Goal: Task Accomplishment & Management: Use online tool/utility

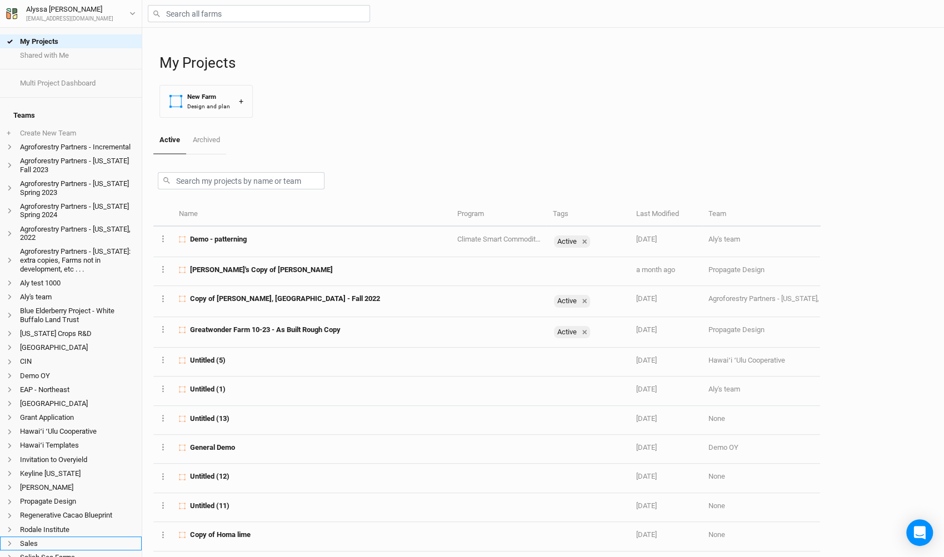
scroll to position [190, 0]
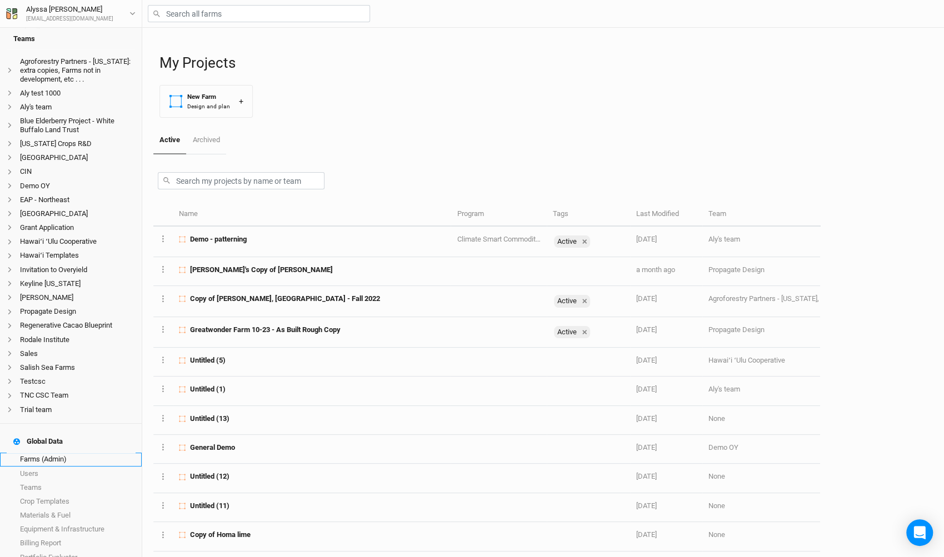
click at [61, 453] on link "Farms (Admin)" at bounding box center [71, 460] width 142 height 14
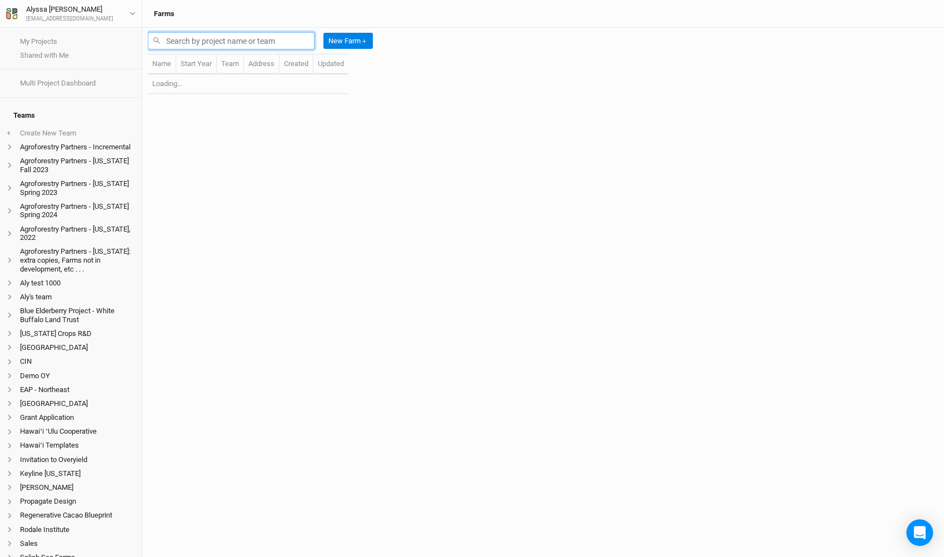
click at [270, 45] on input "text" at bounding box center [231, 40] width 167 height 17
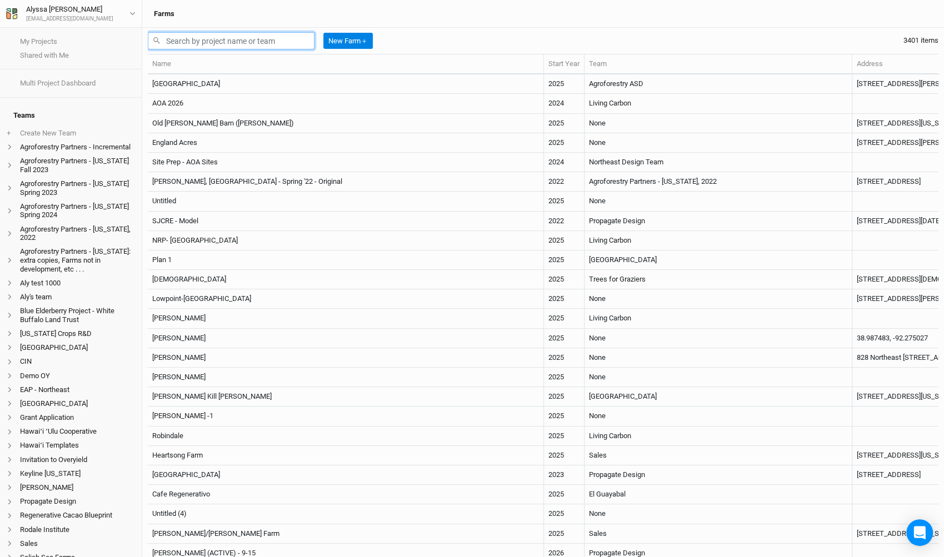
type input "w"
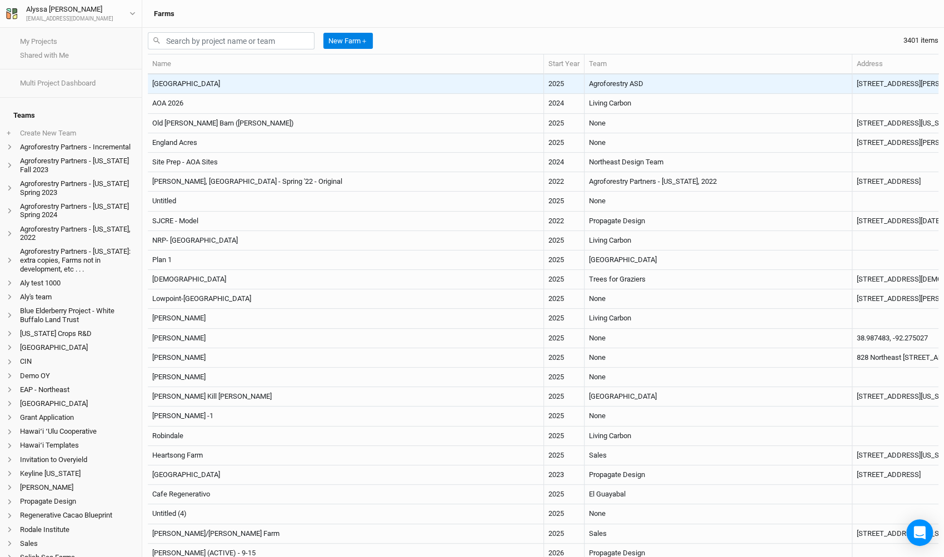
click at [221, 84] on td "[GEOGRAPHIC_DATA]" at bounding box center [346, 83] width 396 height 19
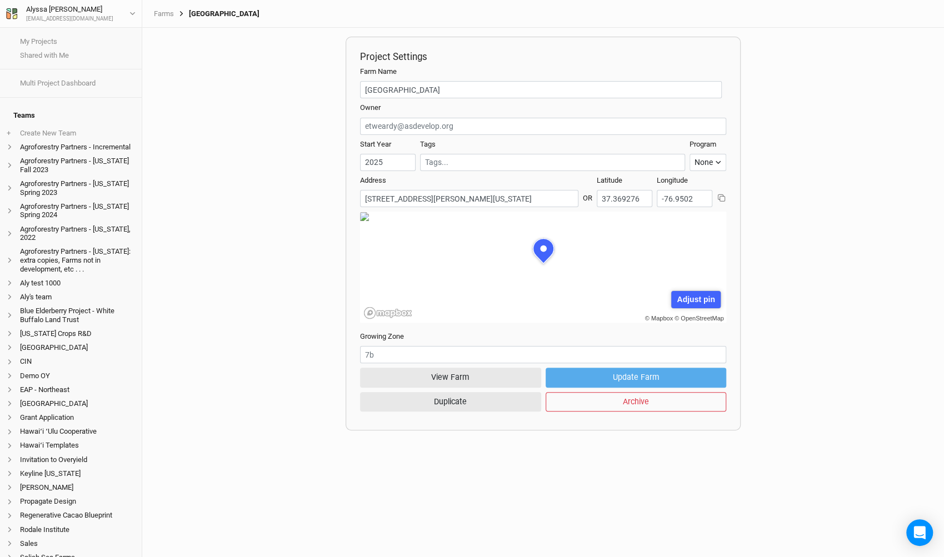
scroll to position [56, 172]
click at [394, 376] on button "View Farm" at bounding box center [450, 377] width 181 height 19
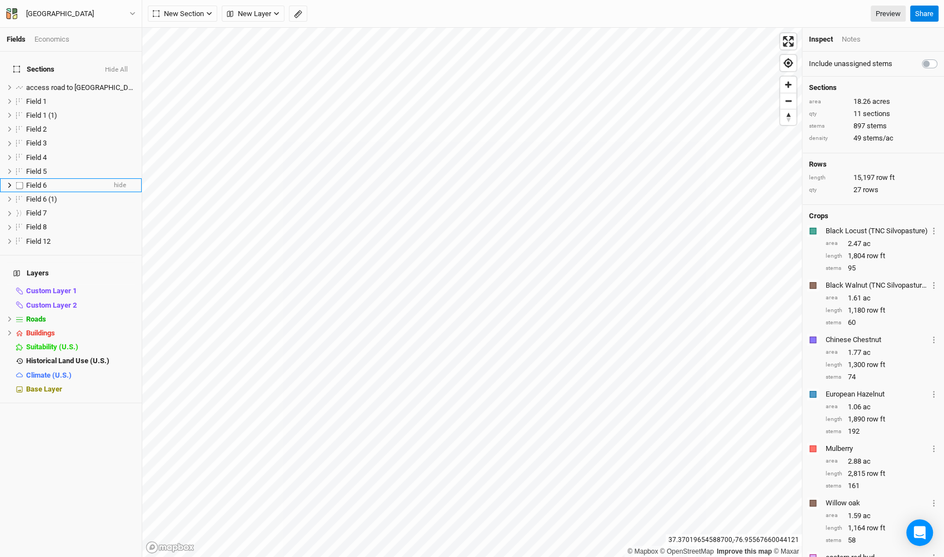
click at [47, 181] on div "Field 6" at bounding box center [65, 185] width 79 height 9
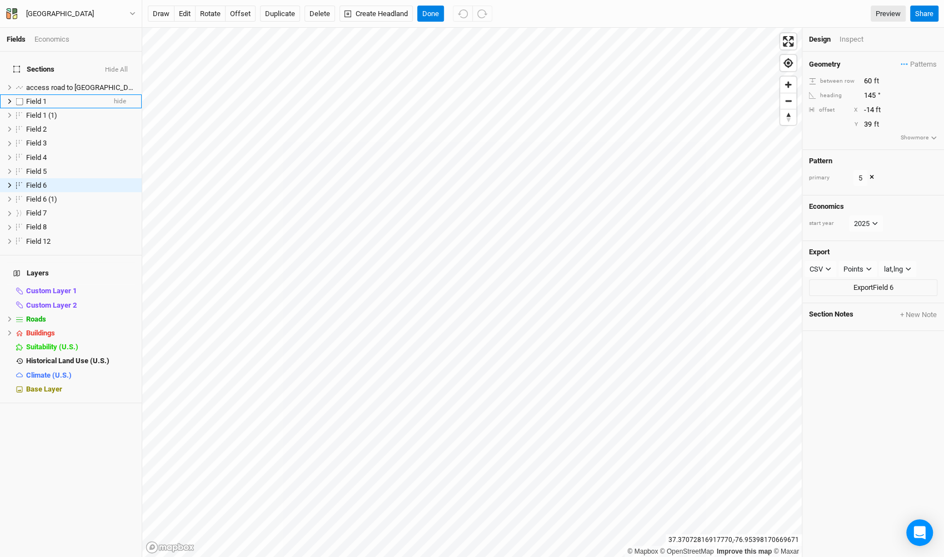
click at [67, 97] on div "Field 1" at bounding box center [65, 101] width 79 height 9
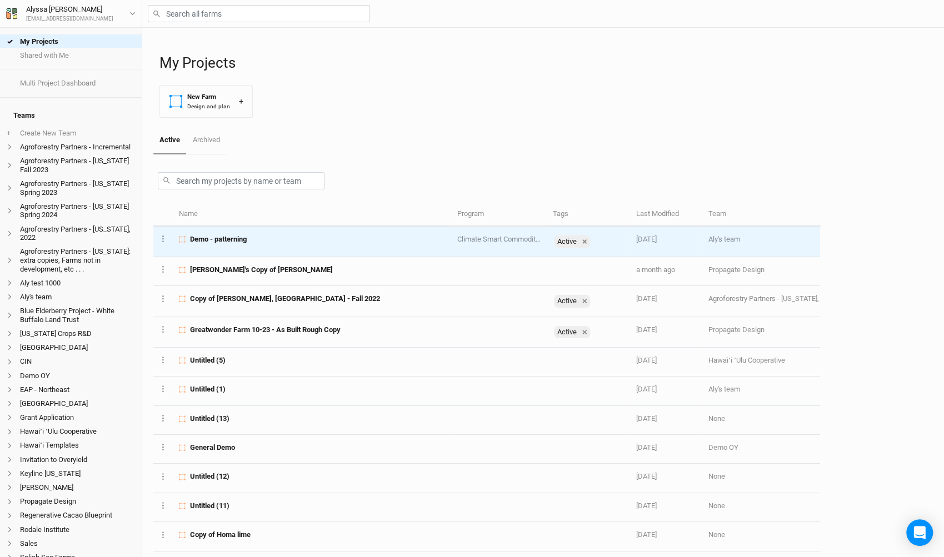
click at [247, 248] on td "Demo - patterning" at bounding box center [312, 242] width 278 height 31
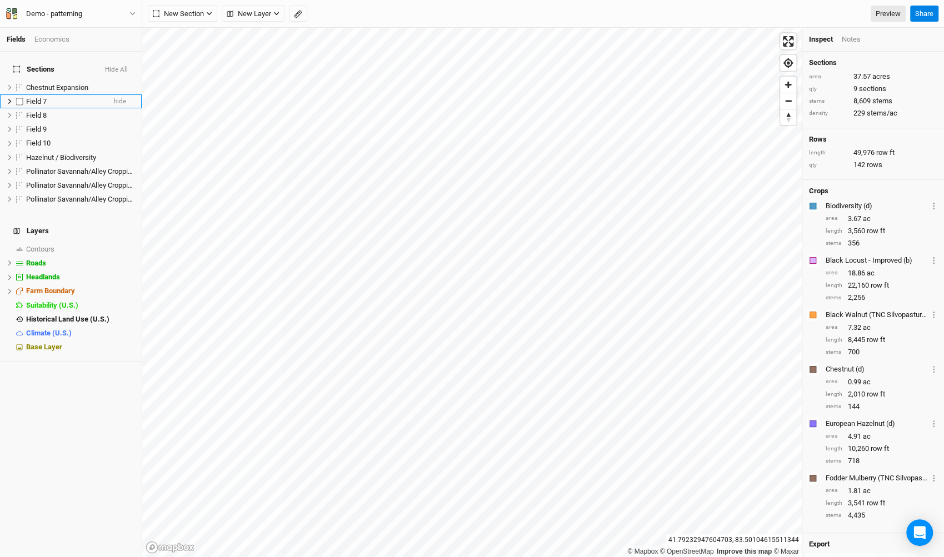
click at [74, 97] on div "Field 7" at bounding box center [65, 101] width 79 height 9
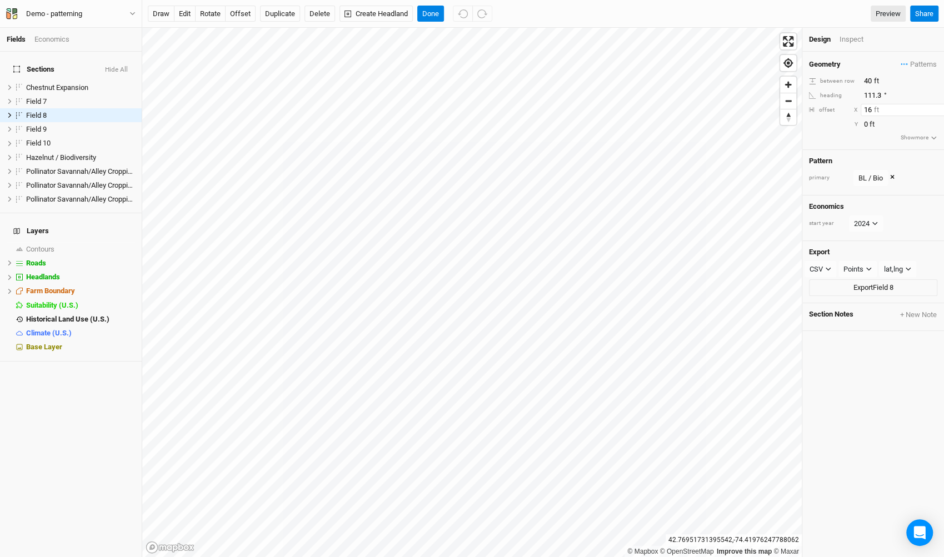
click at [934, 107] on input "16" at bounding box center [908, 110] width 97 height 12
click at [936, 112] on input "15" at bounding box center [908, 110] width 97 height 12
click at [936, 112] on input "14" at bounding box center [908, 110] width 97 height 12
click at [936, 112] on input "13" at bounding box center [908, 110] width 97 height 12
click at [936, 112] on input "12" at bounding box center [908, 110] width 97 height 12
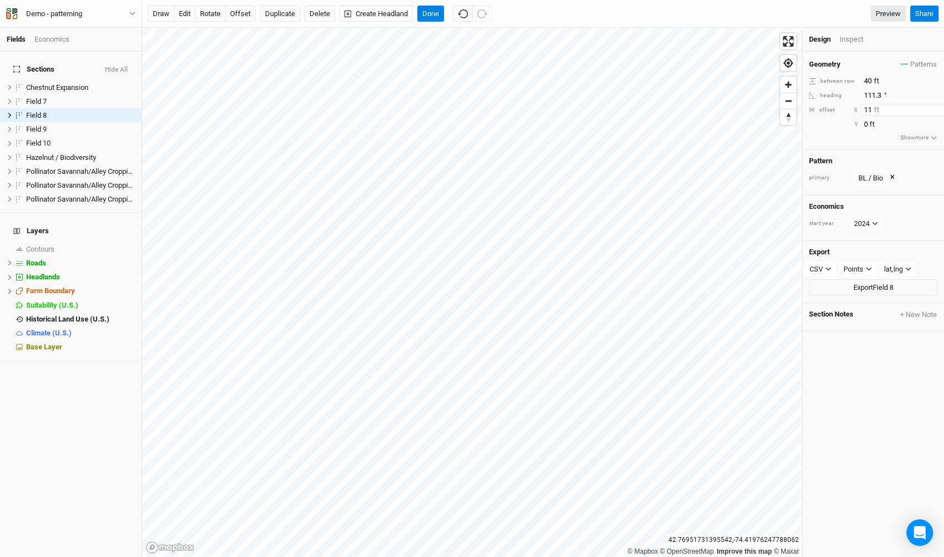
click at [936, 112] on input "11" at bounding box center [908, 110] width 97 height 12
click at [936, 112] on input "10" at bounding box center [908, 110] width 97 height 12
click at [936, 108] on input "11" at bounding box center [908, 110] width 97 height 12
click at [936, 108] on input "12" at bounding box center [908, 110] width 97 height 12
click at [936, 108] on input "13" at bounding box center [908, 110] width 97 height 12
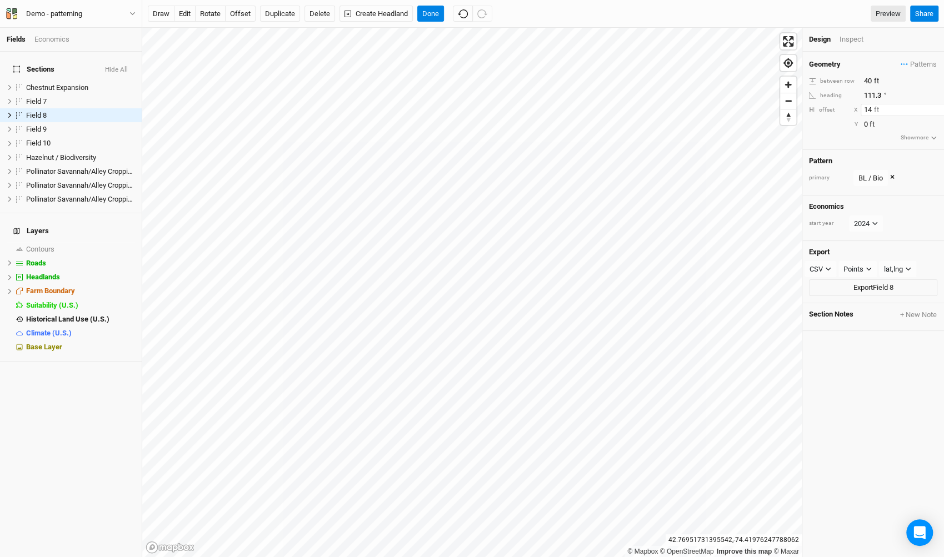
click at [936, 108] on input "14" at bounding box center [908, 110] width 97 height 12
click at [936, 108] on input "15" at bounding box center [908, 110] width 97 height 12
click at [936, 108] on input "16" at bounding box center [908, 110] width 97 height 12
click at [936, 108] on input "17" at bounding box center [908, 110] width 97 height 12
click at [936, 108] on input "16" at bounding box center [908, 110] width 97 height 12
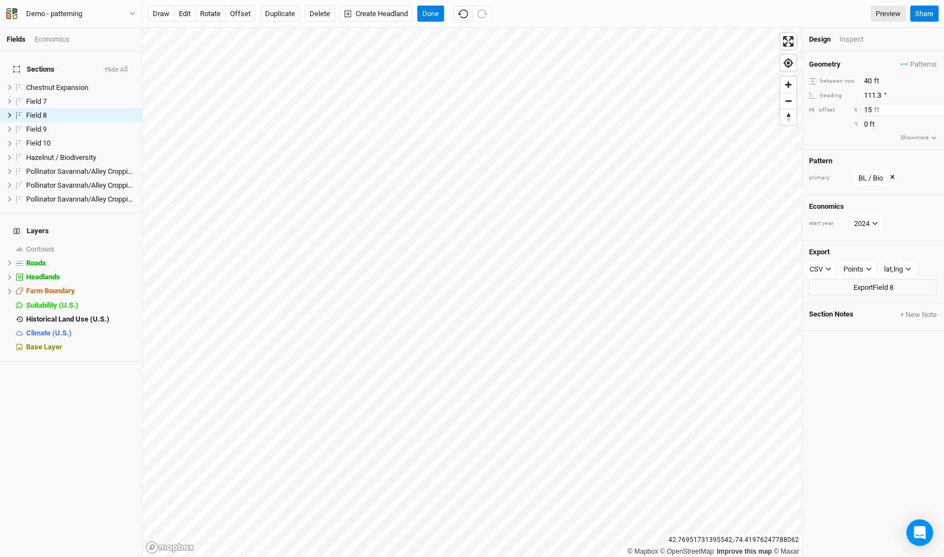
click at [936, 108] on input "15" at bounding box center [908, 110] width 97 height 12
type input "14"
click at [936, 108] on input "14" at bounding box center [908, 110] width 97 height 12
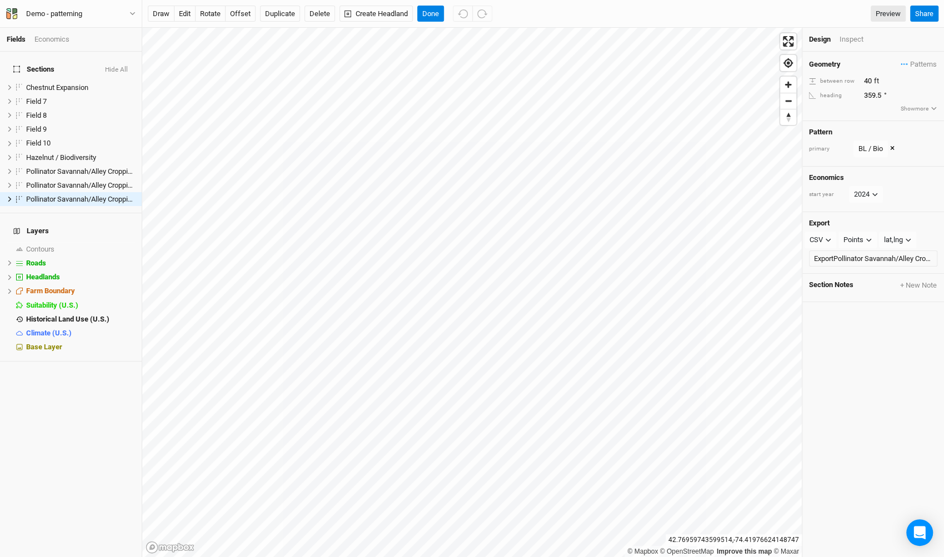
click at [932, 109] on icon "button" at bounding box center [933, 109] width 6 height 6
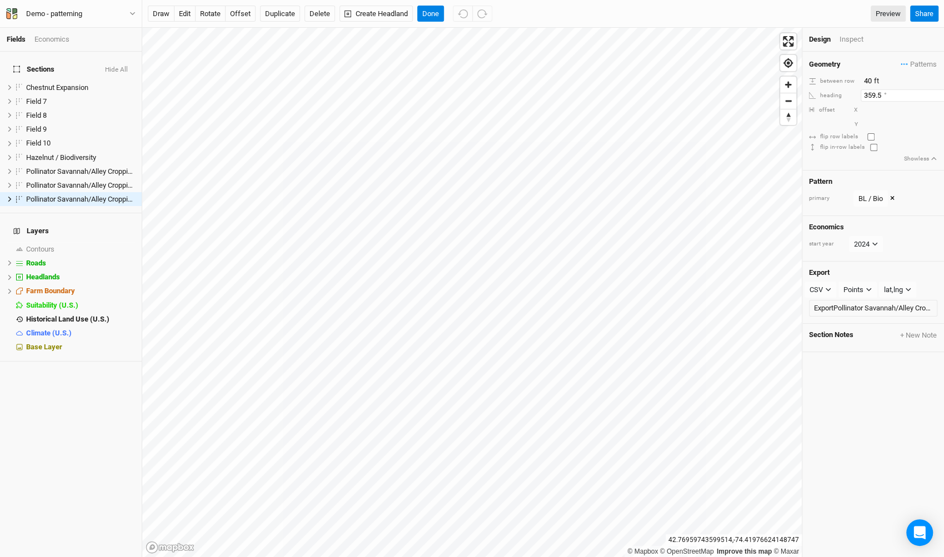
click at [884, 98] on input "359.5" at bounding box center [908, 95] width 97 height 12
click at [936, 108] on input "1" at bounding box center [908, 110] width 97 height 12
click at [936, 108] on input "2" at bounding box center [908, 110] width 97 height 12
click at [936, 108] on input "3" at bounding box center [908, 110] width 97 height 12
click at [936, 108] on input "4" at bounding box center [908, 110] width 97 height 12
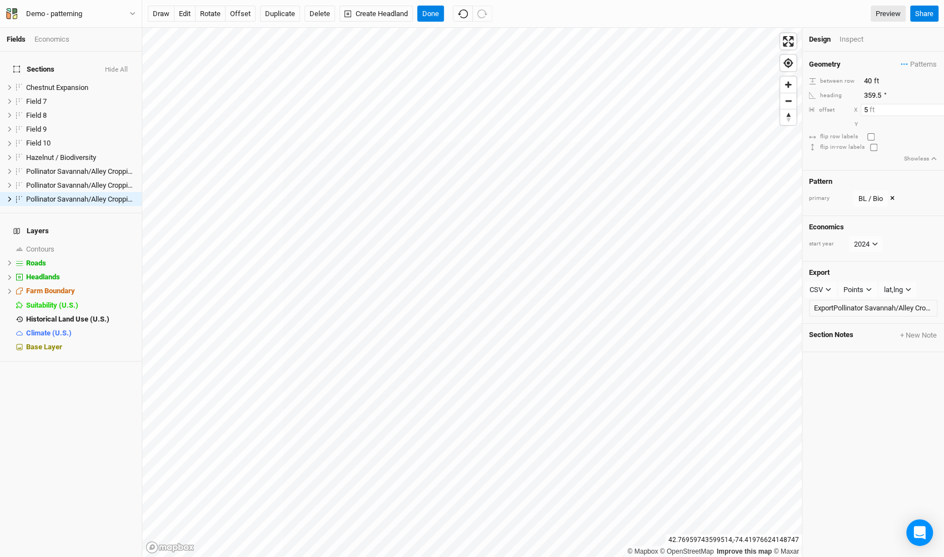
click at [936, 108] on input "5" at bounding box center [908, 110] width 97 height 12
click at [936, 108] on input "6" at bounding box center [908, 110] width 97 height 12
click at [936, 113] on input "5" at bounding box center [908, 110] width 97 height 12
click at [936, 113] on input "4" at bounding box center [908, 110] width 97 height 12
click at [936, 113] on input "3" at bounding box center [908, 110] width 97 height 12
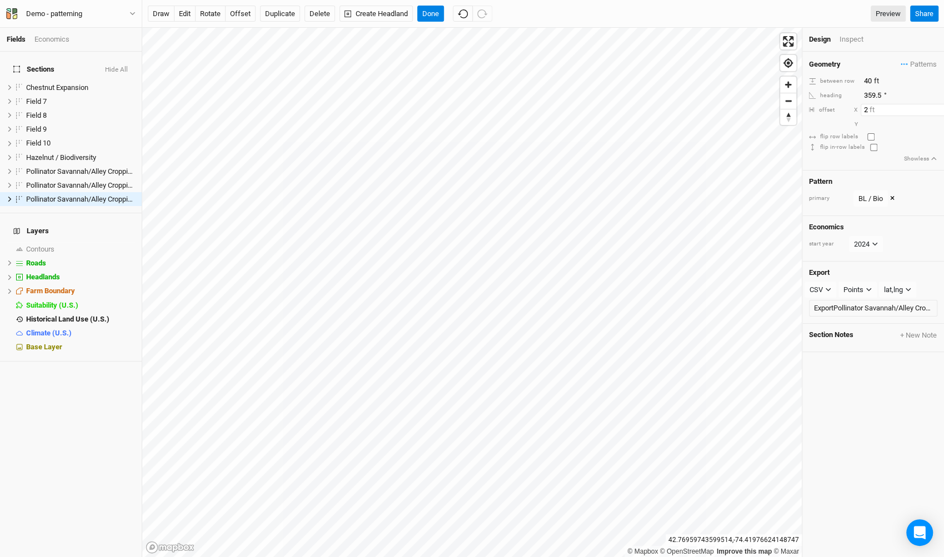
click at [936, 113] on input "2" at bounding box center [908, 110] width 97 height 12
type input "1"
click at [936, 113] on input "1" at bounding box center [908, 110] width 97 height 12
click at [881, 96] on input "359.5" at bounding box center [908, 95] width 97 height 12
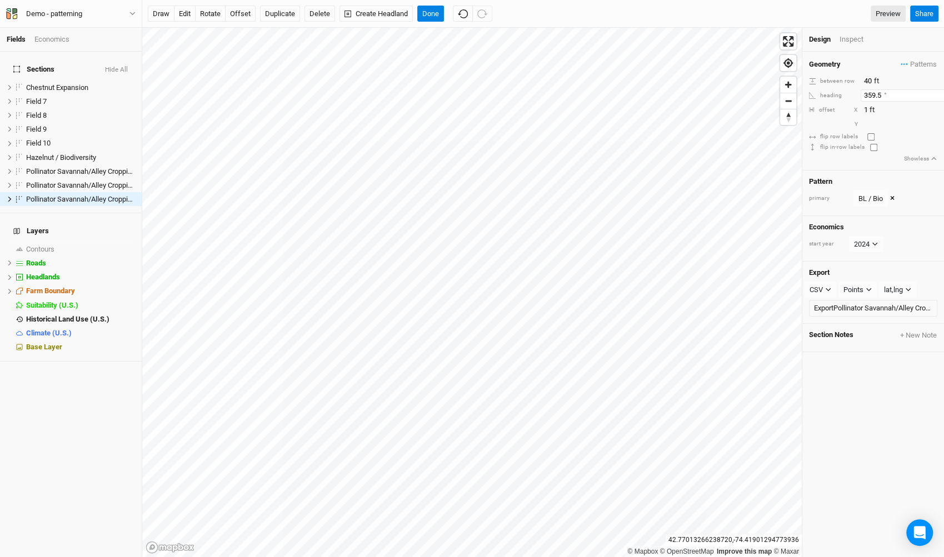
click at [881, 96] on input "359.5" at bounding box center [908, 95] width 97 height 12
type input "0"
click at [935, 106] on input "2" at bounding box center [908, 110] width 97 height 12
click at [935, 106] on input "3" at bounding box center [908, 110] width 97 height 12
click at [935, 106] on input "4" at bounding box center [908, 110] width 97 height 12
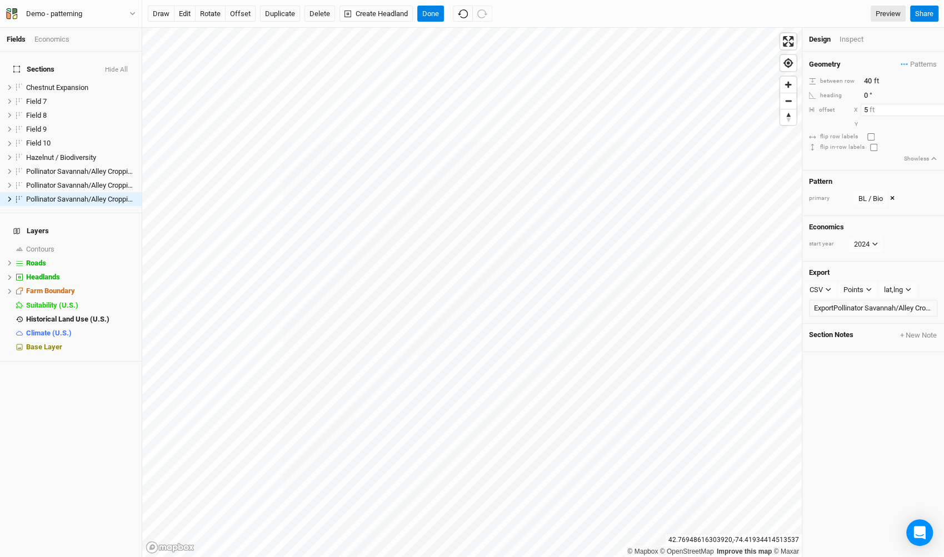
click at [935, 106] on input "5" at bounding box center [908, 110] width 97 height 12
click at [935, 106] on input "6" at bounding box center [908, 110] width 97 height 12
click at [937, 112] on input "5" at bounding box center [908, 110] width 97 height 12
click at [937, 112] on input "4" at bounding box center [908, 110] width 97 height 12
click at [937, 112] on input "3" at bounding box center [908, 110] width 97 height 12
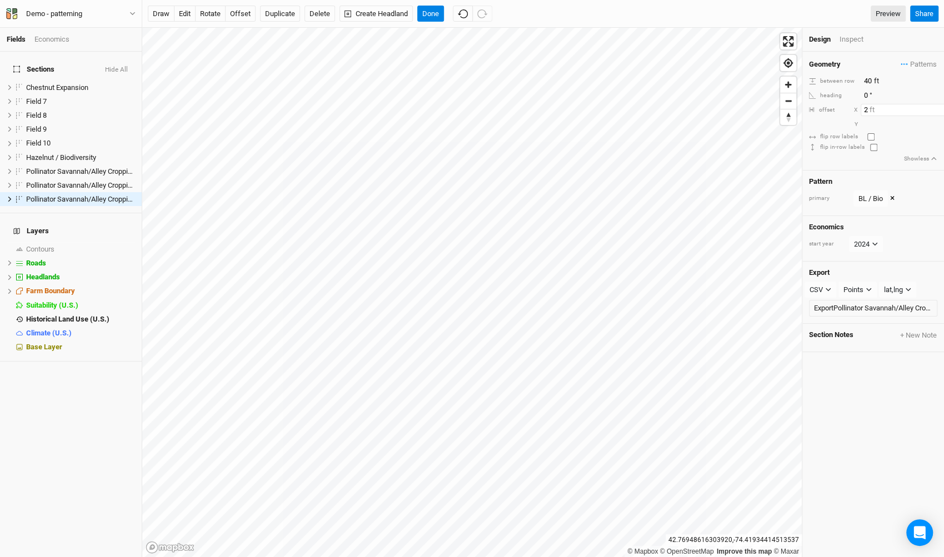
click at [937, 112] on input "2" at bounding box center [908, 110] width 97 height 12
click at [937, 112] on input "1" at bounding box center [908, 110] width 97 height 12
click at [937, 112] on input "0" at bounding box center [908, 110] width 97 height 12
click at [937, 112] on input "-1" at bounding box center [908, 110] width 97 height 12
type input "-2"
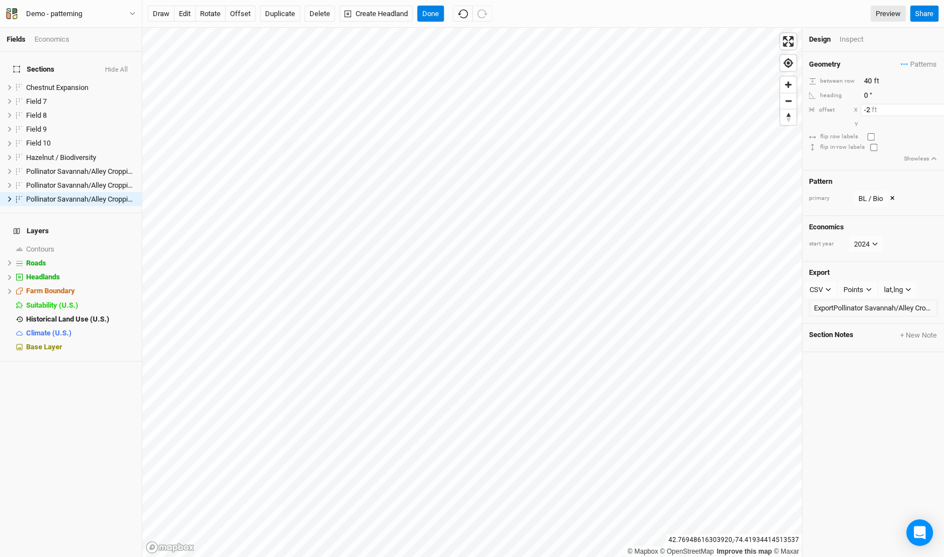
click at [937, 112] on input "-2" at bounding box center [908, 110] width 97 height 12
click at [934, 93] on input "0.5" at bounding box center [908, 95] width 97 height 12
click at [934, 93] on input "1" at bounding box center [908, 95] width 97 height 12
click at [934, 93] on input "1.5" at bounding box center [908, 95] width 97 height 12
click at [934, 93] on input "2" at bounding box center [908, 95] width 97 height 12
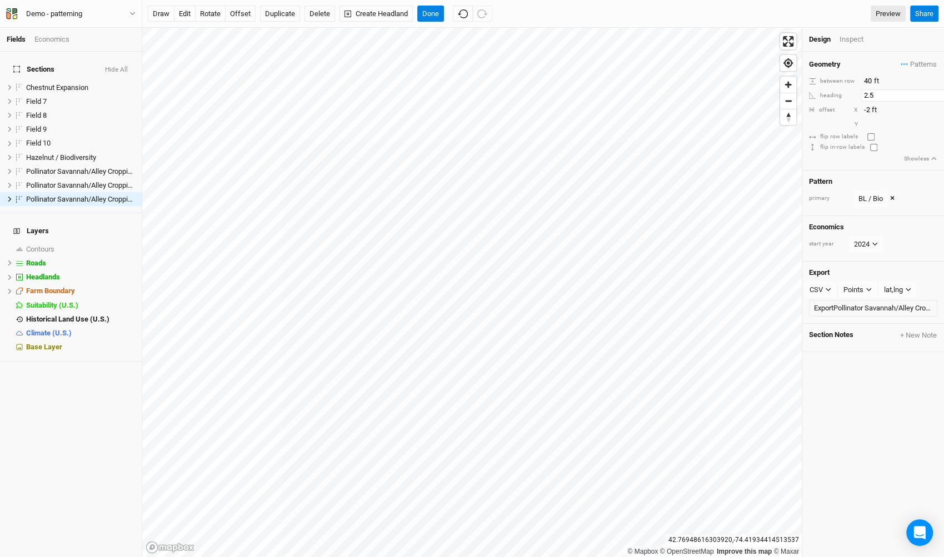
click at [934, 93] on input "2.5" at bounding box center [908, 95] width 97 height 12
click at [934, 93] on input "3" at bounding box center [908, 95] width 97 height 12
click at [934, 93] on input "3.5" at bounding box center [908, 95] width 97 height 12
click at [934, 93] on input "4" at bounding box center [908, 95] width 97 height 12
click at [934, 93] on input "4.5" at bounding box center [908, 95] width 97 height 12
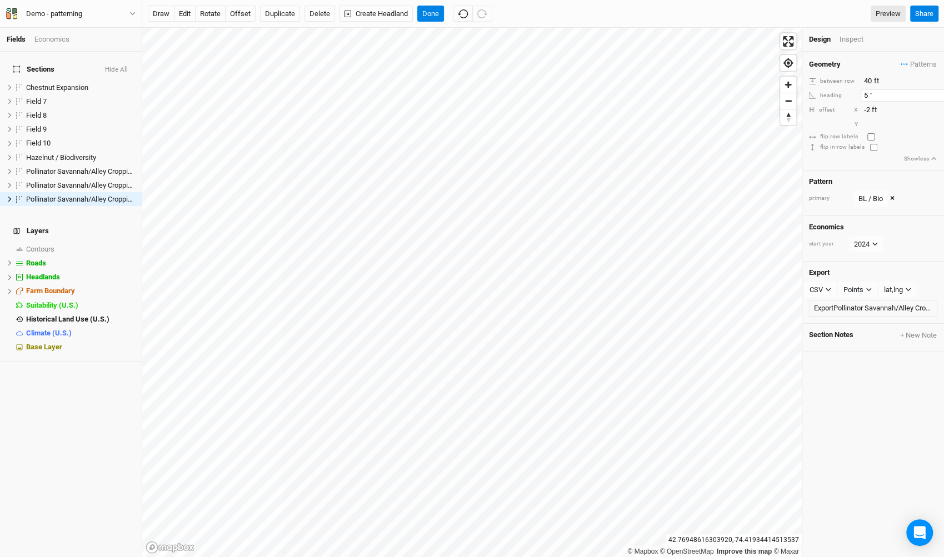
type input "5"
click at [934, 93] on input "5" at bounding box center [908, 95] width 97 height 12
click at [937, 106] on input "-1" at bounding box center [908, 110] width 97 height 12
click at [937, 106] on input "0" at bounding box center [908, 110] width 97 height 12
click at [937, 106] on input "1" at bounding box center [908, 110] width 97 height 12
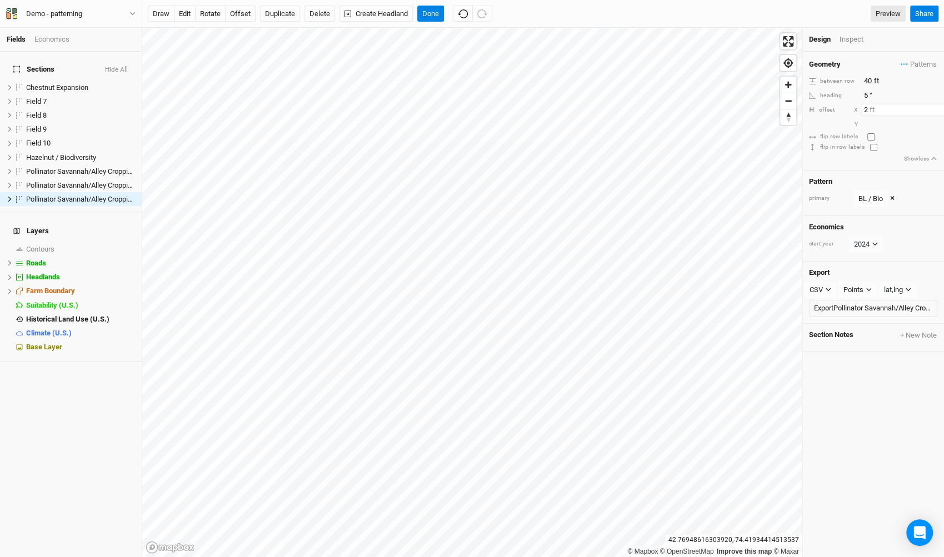
click at [937, 106] on input "2" at bounding box center [908, 110] width 97 height 12
click at [937, 106] on input "3" at bounding box center [908, 110] width 97 height 12
click at [937, 106] on input "4" at bounding box center [908, 110] width 97 height 12
click at [937, 106] on input "5" at bounding box center [908, 110] width 97 height 12
click at [937, 106] on input "6" at bounding box center [908, 110] width 97 height 12
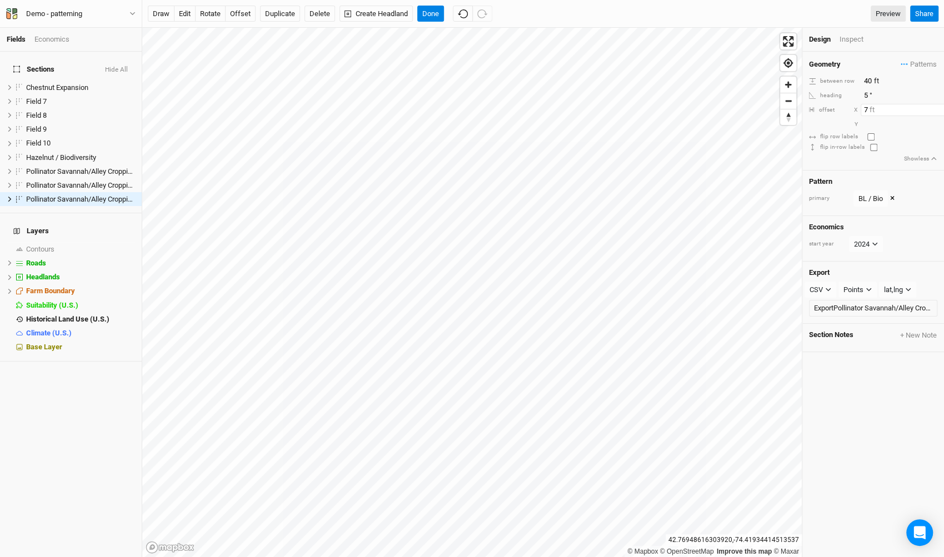
click at [937, 106] on input "7" at bounding box center [908, 110] width 97 height 12
click at [937, 106] on input "8" at bounding box center [908, 110] width 97 height 12
click at [937, 106] on input "9" at bounding box center [908, 110] width 97 height 12
click at [937, 106] on input "10" at bounding box center [908, 110] width 97 height 12
click at [937, 106] on input "11" at bounding box center [908, 110] width 97 height 12
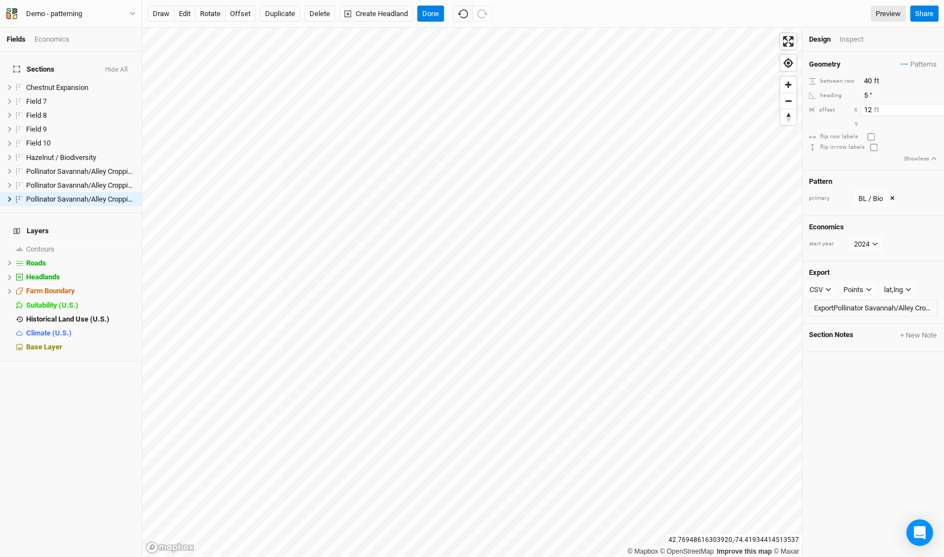
click at [937, 106] on input "12" at bounding box center [908, 110] width 97 height 12
click at [937, 106] on input "13" at bounding box center [908, 110] width 97 height 12
click at [937, 106] on input "14" at bounding box center [908, 110] width 97 height 12
click at [937, 106] on input "15" at bounding box center [908, 110] width 97 height 12
click at [938, 111] on input "14" at bounding box center [908, 110] width 97 height 12
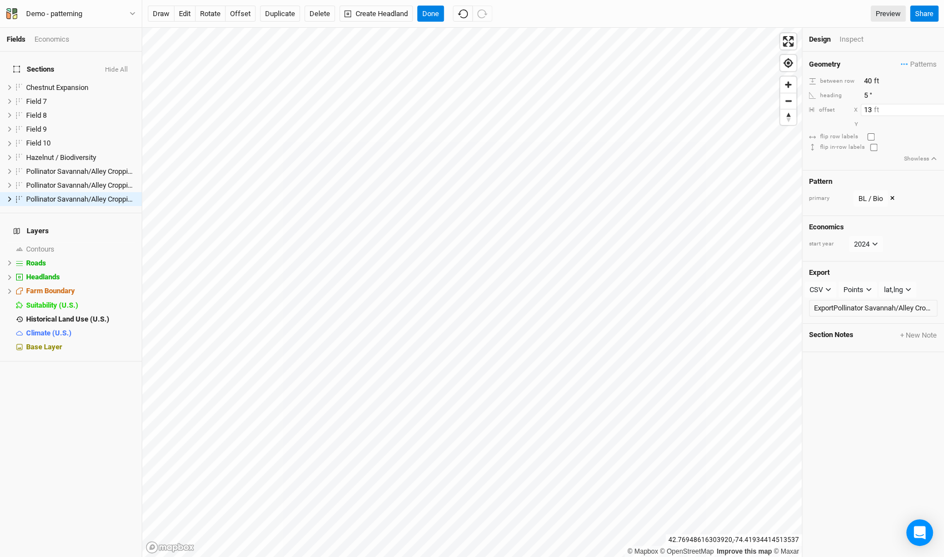
click at [938, 111] on input "13" at bounding box center [908, 110] width 97 height 12
type input "12"
click at [938, 111] on input "12" at bounding box center [908, 110] width 97 height 12
click at [935, 126] on input "-1" at bounding box center [908, 124] width 97 height 12
click at [935, 126] on input "-2" at bounding box center [908, 124] width 97 height 12
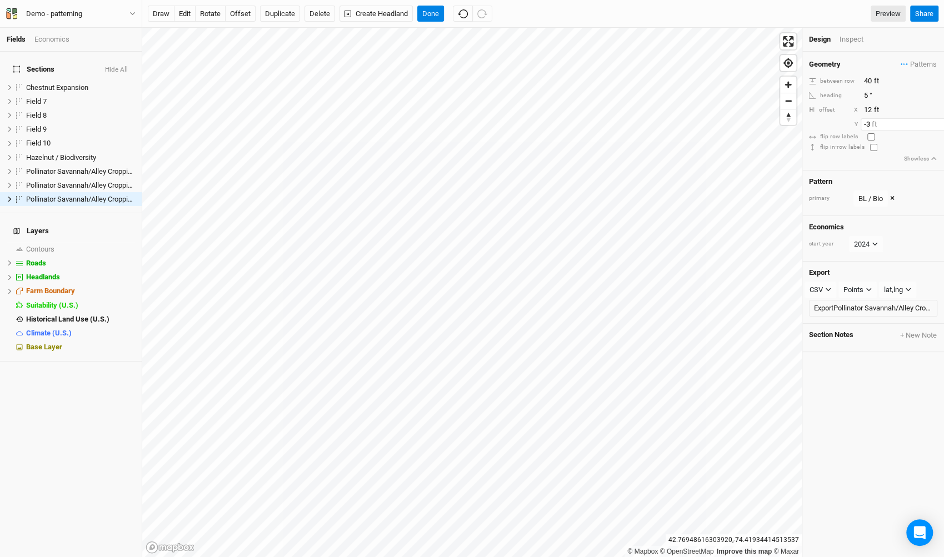
click at [935, 126] on input "-3" at bounding box center [908, 124] width 97 height 12
click at [935, 126] on input "-4" at bounding box center [908, 124] width 97 height 12
click at [935, 126] on input "-5" at bounding box center [908, 124] width 97 height 12
click at [935, 126] on input "-6" at bounding box center [908, 124] width 97 height 12
click at [935, 126] on input "-7" at bounding box center [908, 124] width 97 height 12
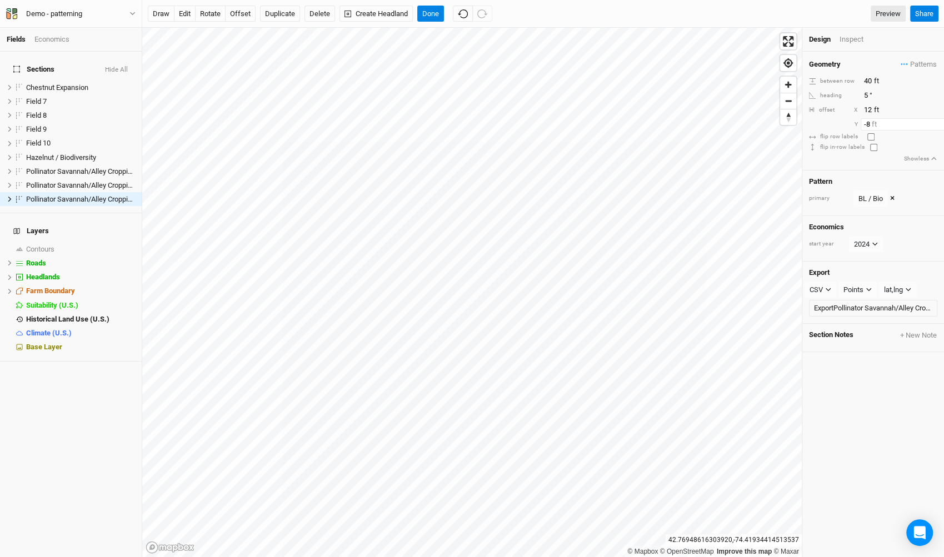
click at [935, 126] on input "-8" at bounding box center [908, 124] width 97 height 12
click at [935, 126] on input "-9" at bounding box center [908, 124] width 97 height 12
click at [935, 126] on input "-10" at bounding box center [908, 124] width 97 height 12
click at [935, 126] on input "-11" at bounding box center [908, 124] width 97 height 12
click at [935, 126] on input "-12" at bounding box center [908, 124] width 97 height 12
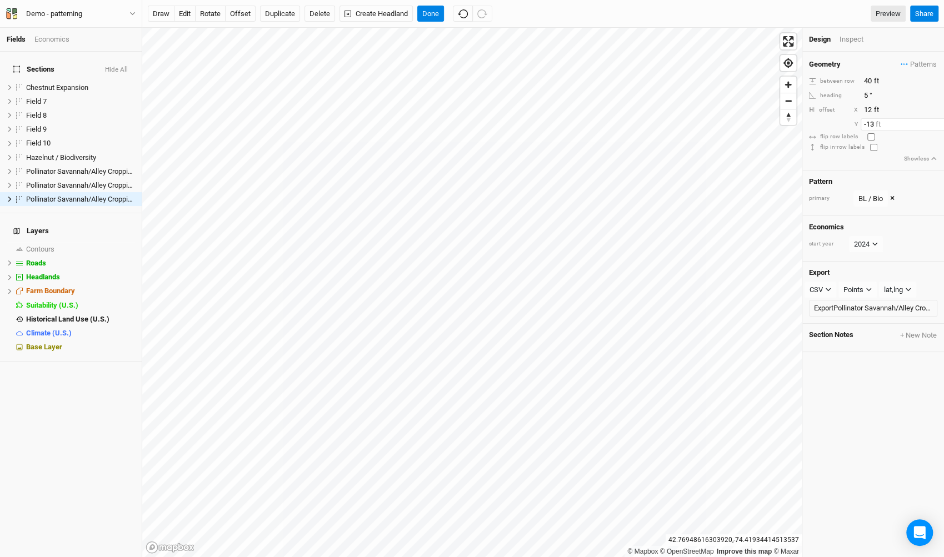
click at [935, 126] on input "-13" at bounding box center [908, 124] width 97 height 12
click at [935, 126] on input "-14" at bounding box center [908, 124] width 97 height 12
type input "-15"
click at [935, 126] on input "-15" at bounding box center [908, 124] width 97 height 12
click at [935, 92] on input "5.5" at bounding box center [908, 95] width 97 height 12
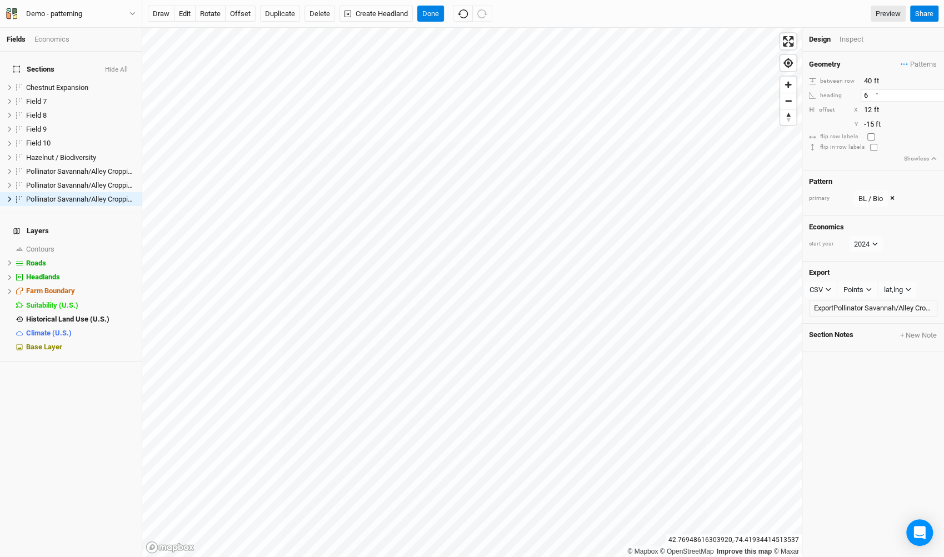
click at [935, 92] on input "6" at bounding box center [908, 95] width 97 height 12
click at [935, 92] on input "6.5" at bounding box center [908, 95] width 97 height 12
click at [935, 92] on input "7" at bounding box center [908, 95] width 97 height 12
click at [935, 92] on input "7.5" at bounding box center [908, 95] width 97 height 12
click at [935, 92] on input "8" at bounding box center [908, 95] width 97 height 12
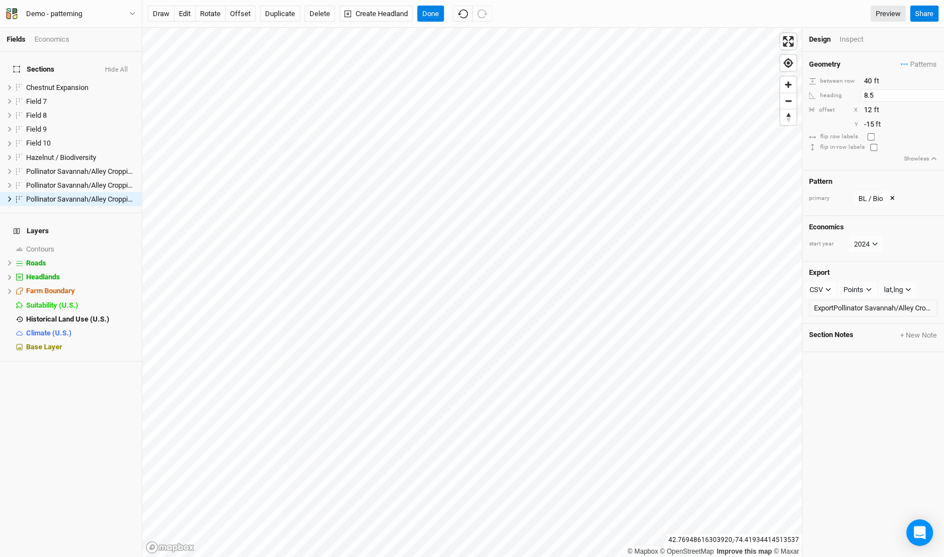
click at [935, 92] on input "8.5" at bounding box center [908, 95] width 97 height 12
click at [935, 92] on input "9" at bounding box center [908, 95] width 97 height 12
click at [935, 92] on input "9.5" at bounding box center [908, 95] width 97 height 12
click at [935, 92] on input "10" at bounding box center [908, 95] width 97 height 12
click at [935, 92] on input "10.5" at bounding box center [908, 95] width 97 height 12
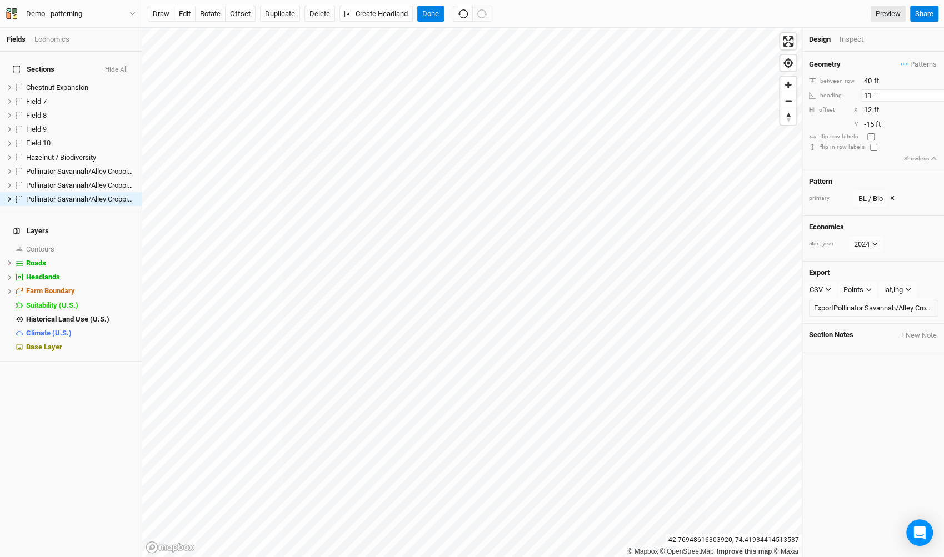
click at [935, 92] on input "11" at bounding box center [908, 95] width 97 height 12
click at [935, 92] on input "11.5" at bounding box center [908, 95] width 97 height 12
click at [935, 92] on input "12" at bounding box center [908, 95] width 97 height 12
click at [935, 92] on input "12.5" at bounding box center [908, 95] width 97 height 12
type input "13"
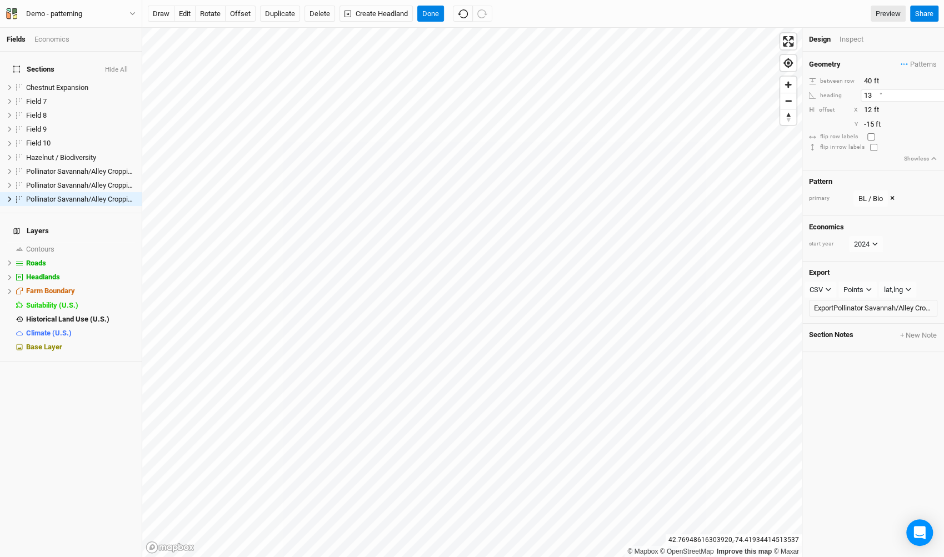
click at [935, 92] on input "13" at bounding box center [908, 95] width 97 height 12
click at [936, 108] on input "13" at bounding box center [908, 110] width 97 height 12
click at [936, 108] on input "14" at bounding box center [908, 110] width 97 height 12
click at [936, 108] on input "15" at bounding box center [908, 110] width 97 height 12
click at [936, 108] on input "16" at bounding box center [908, 110] width 97 height 12
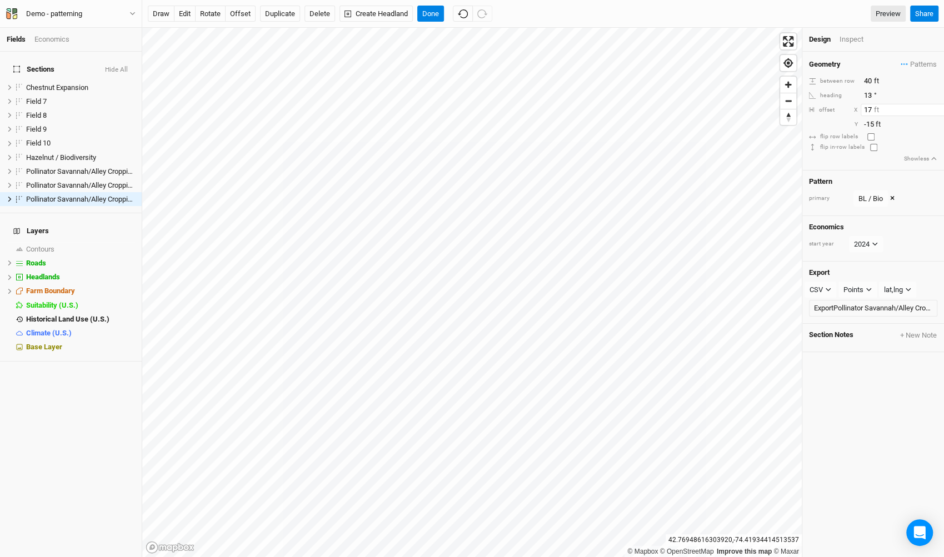
click at [936, 108] on input "17" at bounding box center [908, 110] width 97 height 12
click at [936, 108] on input "18" at bounding box center [908, 110] width 97 height 12
click at [936, 108] on input "19" at bounding box center [908, 110] width 97 height 12
click at [936, 108] on input "20" at bounding box center [908, 110] width 97 height 12
click at [936, 108] on input "21" at bounding box center [908, 110] width 97 height 12
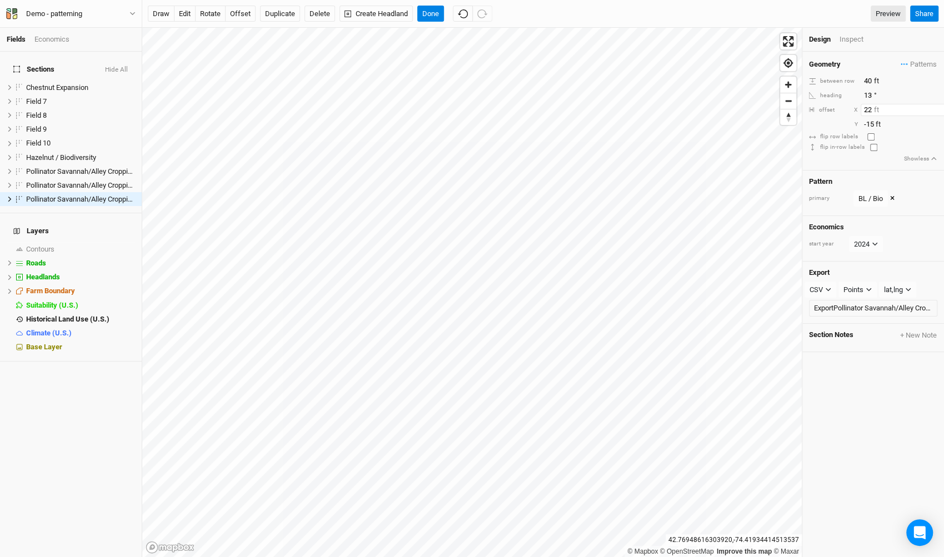
click at [936, 108] on input "22" at bounding box center [908, 110] width 97 height 12
click at [936, 108] on input "23" at bounding box center [908, 110] width 97 height 12
click at [936, 108] on input "24" at bounding box center [908, 110] width 97 height 12
click at [936, 108] on input "25" at bounding box center [908, 110] width 97 height 12
click at [936, 108] on input "26" at bounding box center [908, 110] width 97 height 12
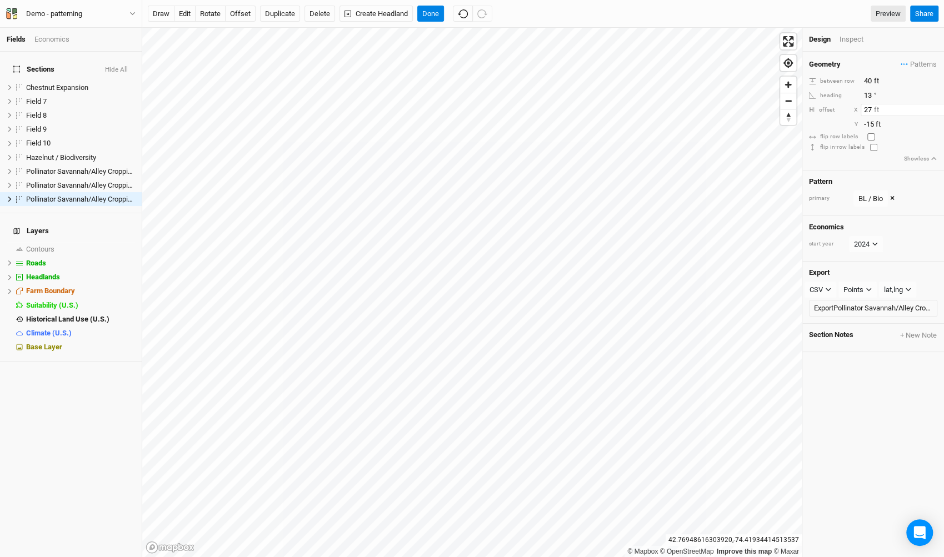
click at [936, 108] on input "27" at bounding box center [908, 110] width 97 height 12
click at [936, 108] on input "28" at bounding box center [908, 110] width 97 height 12
click at [936, 108] on input "29" at bounding box center [908, 110] width 97 height 12
click at [936, 108] on input "30" at bounding box center [908, 110] width 97 height 12
click at [936, 108] on input "31" at bounding box center [908, 110] width 97 height 12
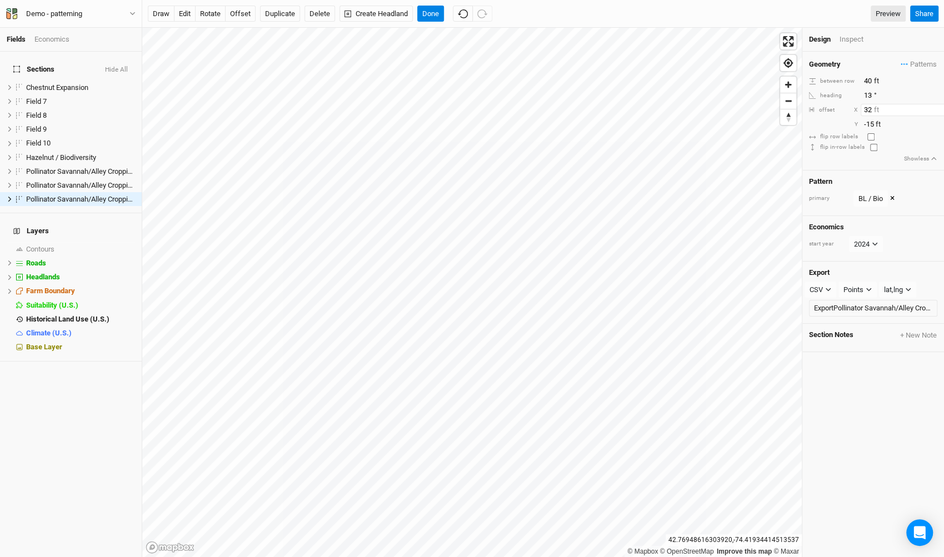
click at [936, 108] on input "32" at bounding box center [908, 110] width 97 height 12
click at [936, 108] on input "33" at bounding box center [908, 110] width 97 height 12
click at [936, 108] on input "34" at bounding box center [908, 110] width 97 height 12
click at [936, 108] on input "35" at bounding box center [908, 110] width 97 height 12
click at [936, 108] on input "36" at bounding box center [908, 110] width 97 height 12
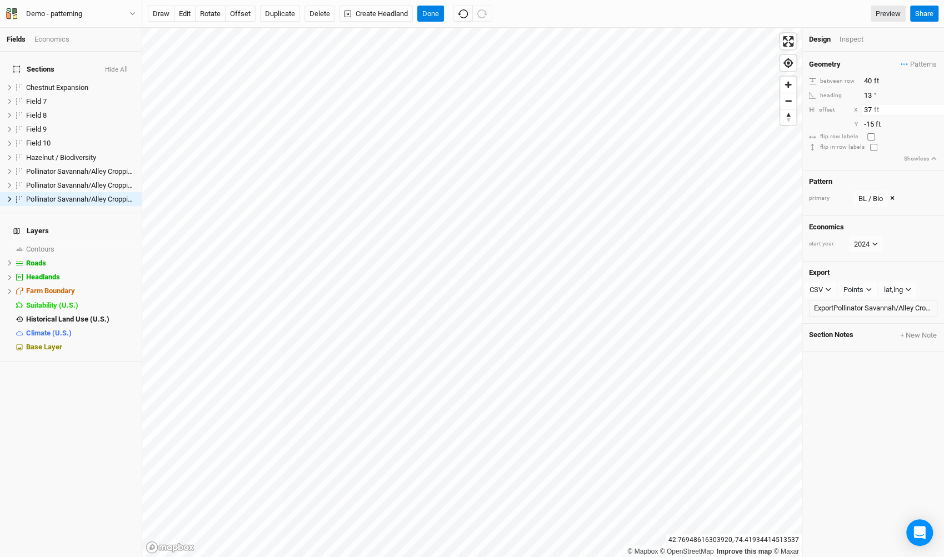
click at [936, 108] on input "37" at bounding box center [908, 110] width 97 height 12
click at [936, 108] on input "38" at bounding box center [908, 110] width 97 height 12
click at [936, 108] on input "39" at bounding box center [908, 110] width 97 height 12
click at [936, 108] on input "40" at bounding box center [908, 110] width 97 height 12
click at [936, 108] on input "41" at bounding box center [908, 110] width 97 height 12
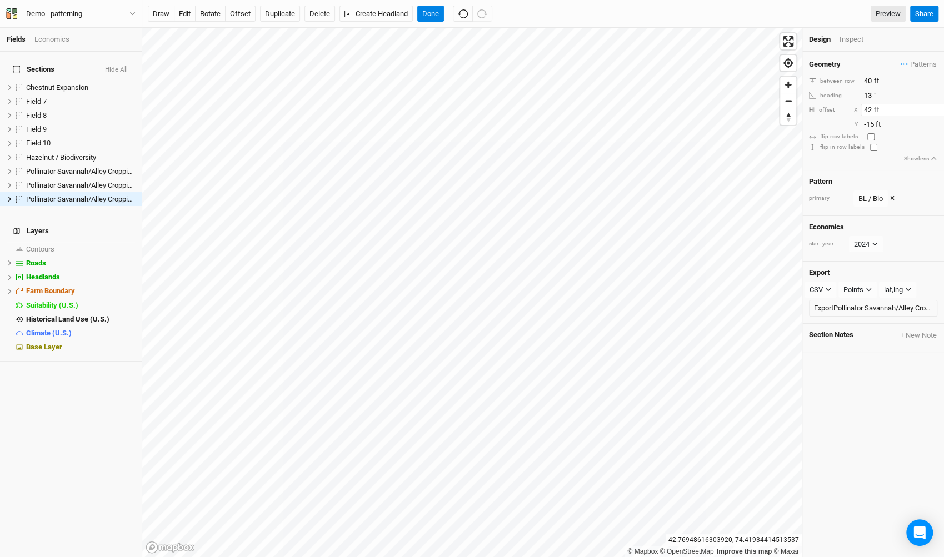
click at [936, 108] on input "42" at bounding box center [908, 110] width 97 height 12
click at [936, 108] on input "43" at bounding box center [908, 110] width 97 height 12
click at [936, 108] on input "44" at bounding box center [908, 110] width 97 height 12
click at [936, 108] on input "45" at bounding box center [908, 110] width 97 height 12
click at [936, 108] on input "46" at bounding box center [908, 110] width 97 height 12
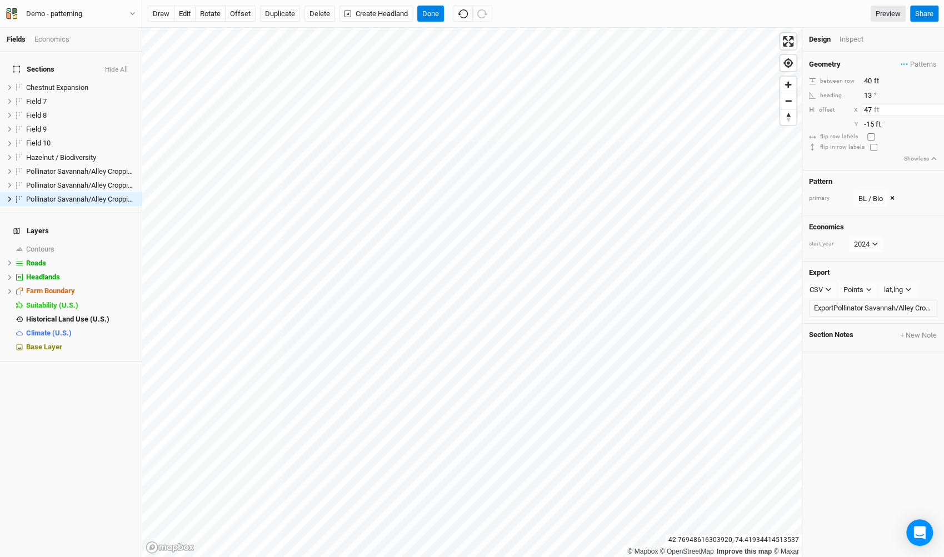
click at [936, 108] on input "47" at bounding box center [908, 110] width 97 height 12
click at [936, 108] on input "48" at bounding box center [908, 110] width 97 height 12
click at [936, 108] on input "49" at bounding box center [908, 110] width 97 height 12
click at [936, 108] on input "50" at bounding box center [908, 110] width 97 height 12
type input "51"
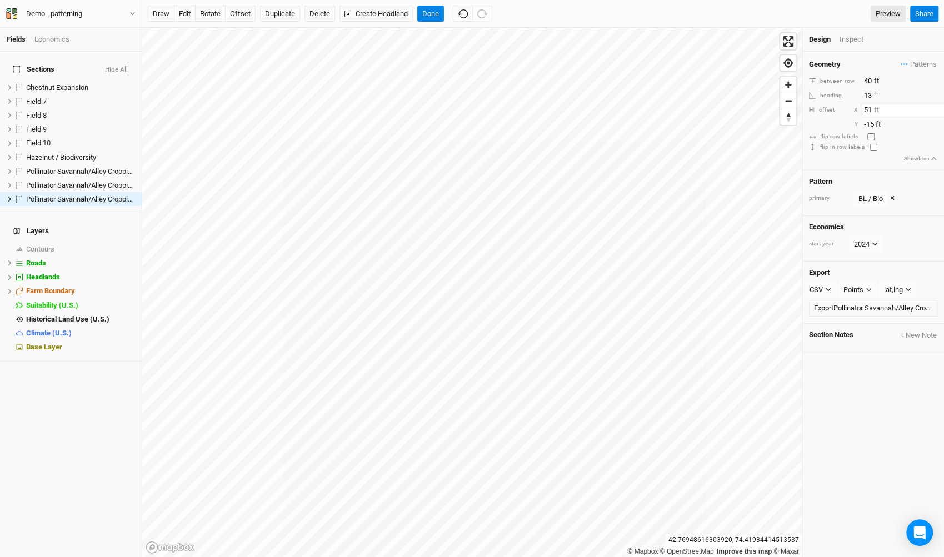
click at [936, 108] on input "51" at bounding box center [908, 110] width 97 height 12
click at [933, 91] on input "13.5" at bounding box center [908, 95] width 97 height 12
click at [933, 91] on input "14" at bounding box center [908, 95] width 97 height 12
click at [933, 91] on input "14.5" at bounding box center [908, 95] width 97 height 12
click at [933, 91] on input "15" at bounding box center [908, 95] width 97 height 12
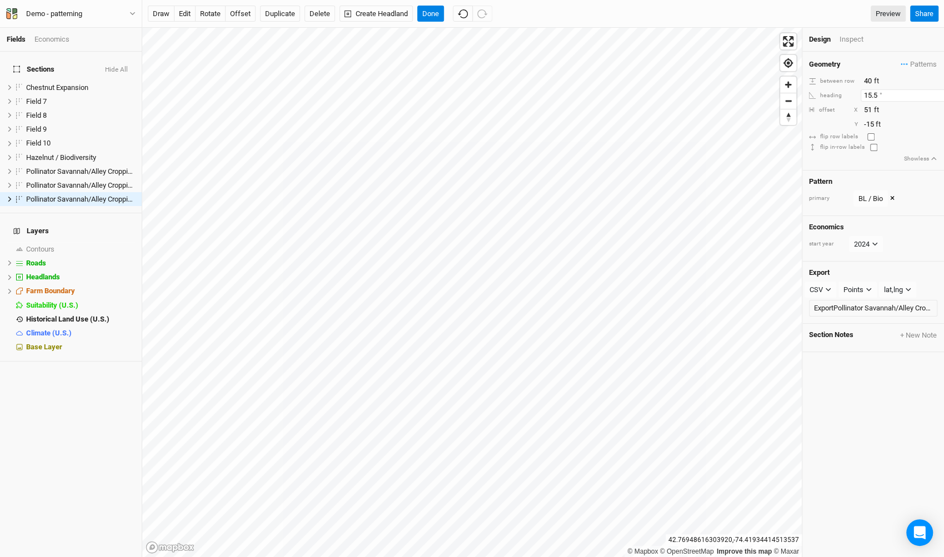
click at [933, 91] on input "15.5" at bounding box center [908, 95] width 97 height 12
click at [933, 91] on input "16" at bounding box center [908, 95] width 97 height 12
click at [933, 91] on input "16.5" at bounding box center [908, 95] width 97 height 12
click at [933, 91] on input "17" at bounding box center [908, 95] width 97 height 12
click at [933, 91] on input "17.5" at bounding box center [908, 95] width 97 height 12
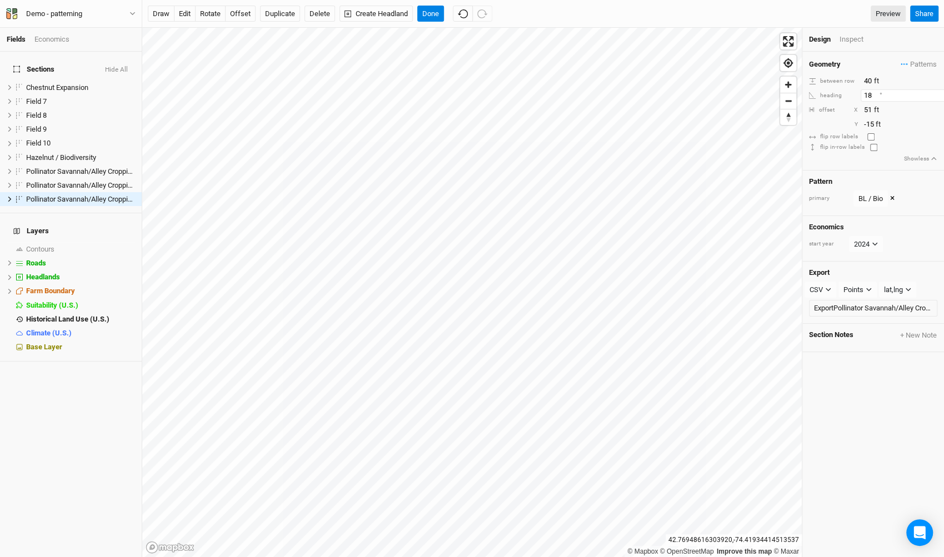
click at [933, 91] on input "18" at bounding box center [908, 95] width 97 height 12
click at [933, 91] on input "18.5" at bounding box center [908, 95] width 97 height 12
click at [933, 91] on input "19" at bounding box center [908, 95] width 97 height 12
click at [933, 91] on input "19.5" at bounding box center [908, 95] width 97 height 12
click at [933, 91] on input "20" at bounding box center [908, 95] width 97 height 12
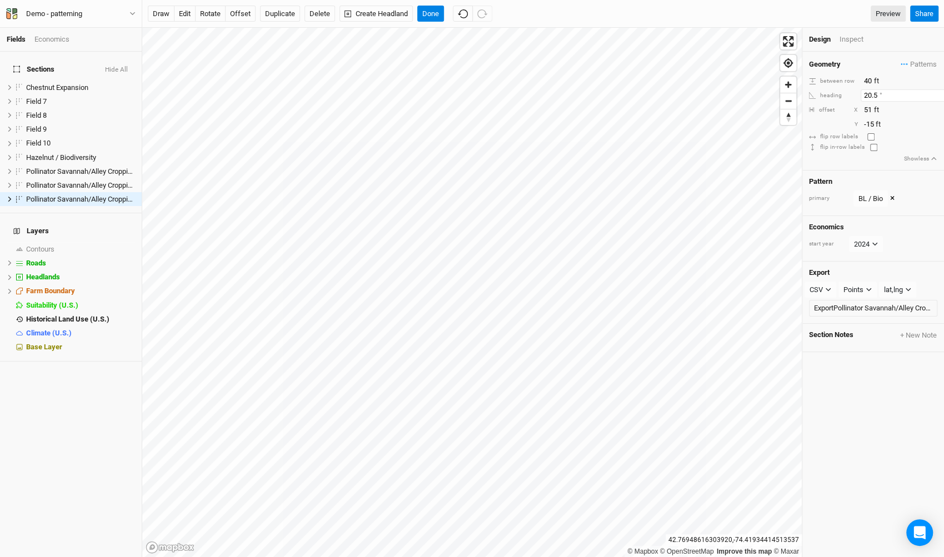
click at [933, 91] on input "20.5" at bounding box center [908, 95] width 97 height 12
click at [933, 91] on input "21" at bounding box center [908, 95] width 97 height 12
click at [933, 91] on input "21.5" at bounding box center [908, 95] width 97 height 12
click at [933, 91] on input "22" at bounding box center [908, 95] width 97 height 12
click at [933, 91] on input "22.5" at bounding box center [908, 95] width 97 height 12
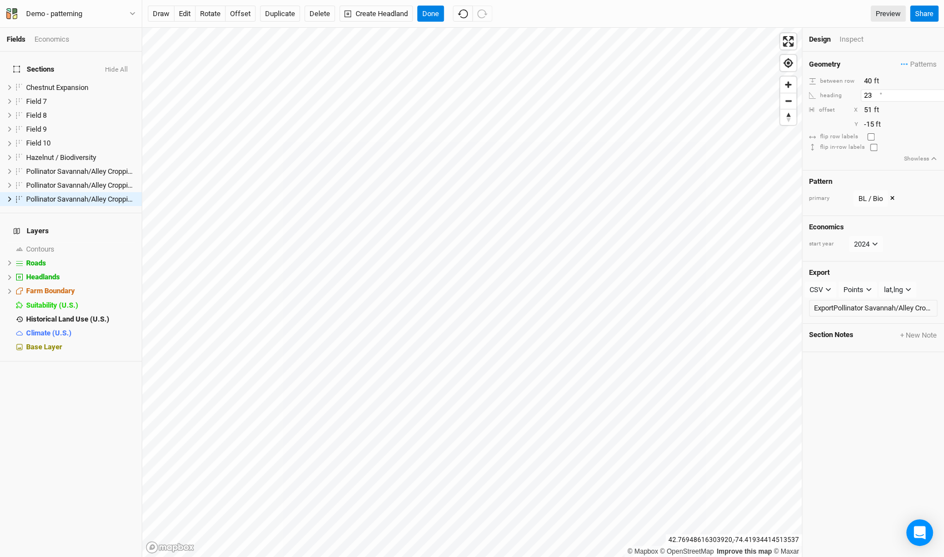
click at [933, 91] on input "23" at bounding box center [908, 95] width 97 height 12
click at [933, 91] on input "23.5" at bounding box center [908, 95] width 97 height 12
click at [933, 91] on input "24" at bounding box center [908, 95] width 97 height 12
click at [933, 91] on input "24.5" at bounding box center [908, 95] width 97 height 12
click at [933, 91] on input "25" at bounding box center [908, 95] width 97 height 12
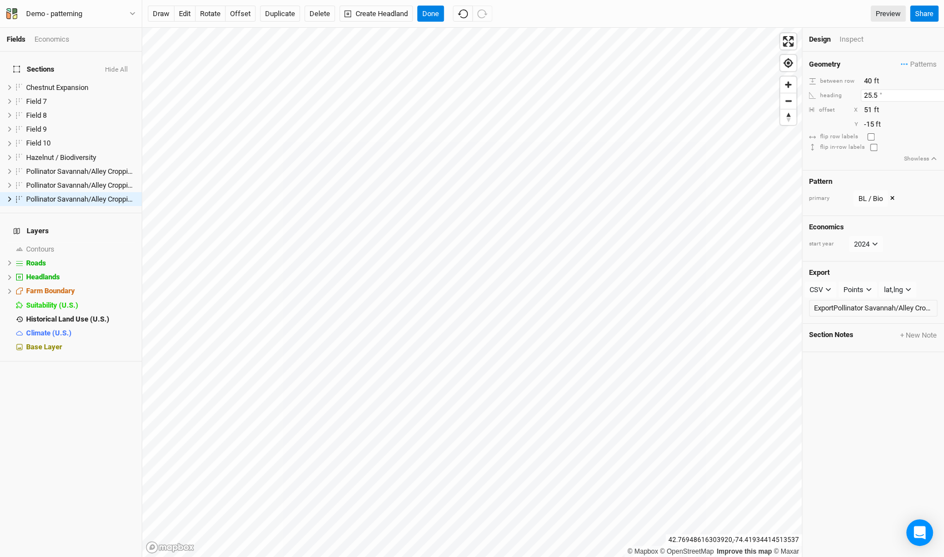
click at [933, 91] on input "25.5" at bounding box center [908, 95] width 97 height 12
click at [933, 91] on input "26" at bounding box center [908, 95] width 97 height 12
type input "57.5"
click at [933, 91] on input "57.5" at bounding box center [908, 95] width 97 height 12
click at [936, 104] on input "52" at bounding box center [908, 110] width 97 height 12
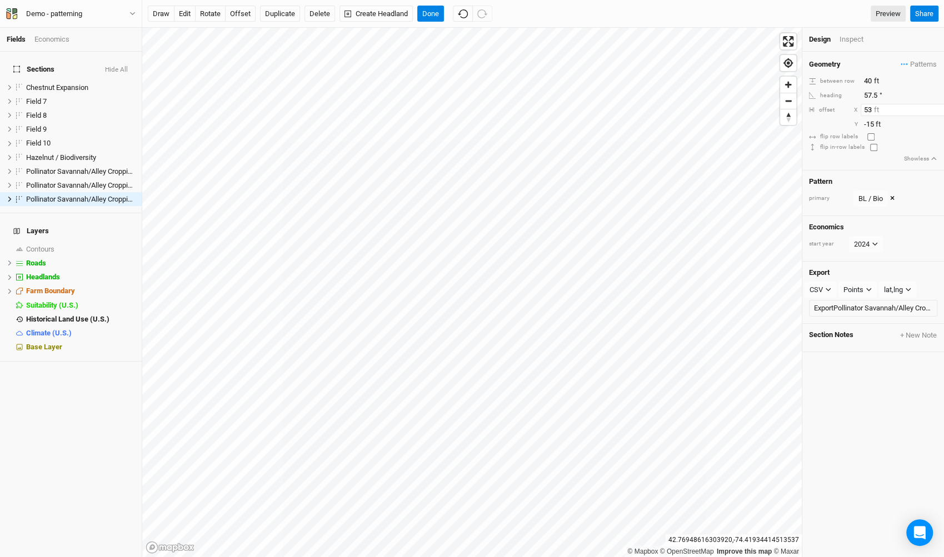
click at [936, 104] on input "53" at bounding box center [908, 110] width 97 height 12
click at [936, 104] on input "54" at bounding box center [908, 110] width 97 height 12
click at [936, 104] on input "55" at bounding box center [908, 110] width 97 height 12
click at [936, 104] on input "56" at bounding box center [908, 110] width 97 height 12
click at [936, 104] on input "57" at bounding box center [908, 110] width 97 height 12
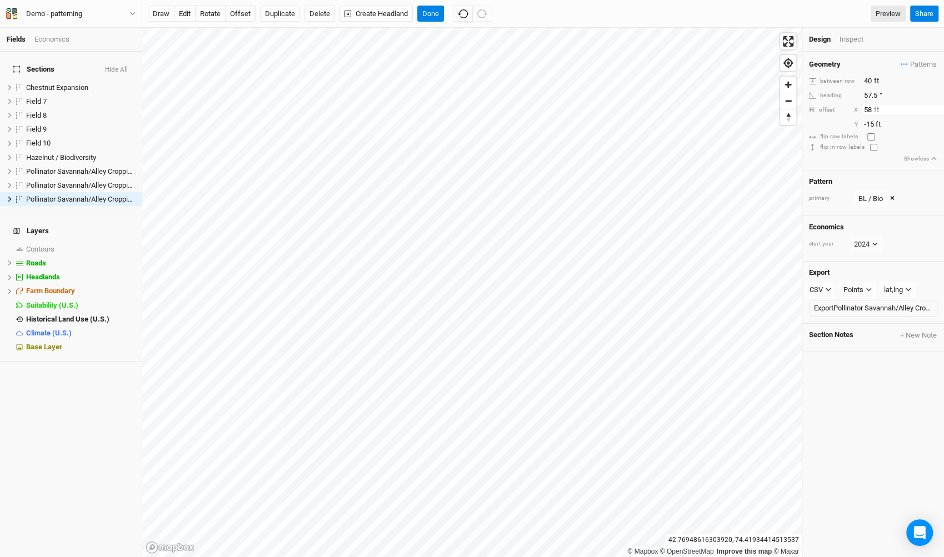
click at [936, 104] on input "58" at bounding box center [908, 110] width 97 height 12
click at [936, 104] on input "59" at bounding box center [908, 110] width 97 height 12
click at [936, 104] on input "60" at bounding box center [908, 110] width 97 height 12
click at [936, 104] on input "61" at bounding box center [908, 110] width 97 height 12
click at [936, 104] on input "62" at bounding box center [908, 110] width 97 height 12
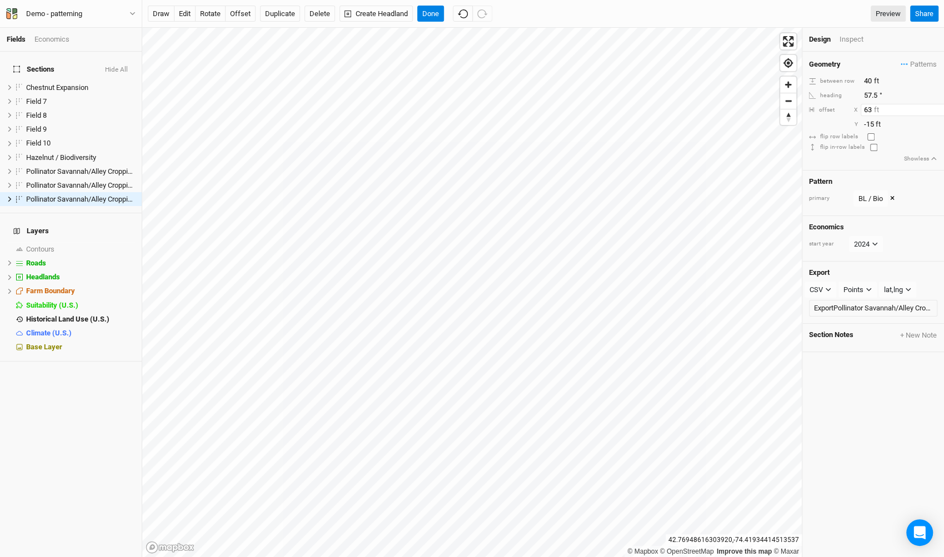
click at [936, 104] on input "63" at bounding box center [908, 110] width 97 height 12
click at [936, 104] on input "64" at bounding box center [908, 110] width 97 height 12
click at [936, 104] on input "65" at bounding box center [908, 110] width 97 height 12
click at [936, 104] on input "66" at bounding box center [908, 110] width 97 height 12
click at [936, 104] on input "67" at bounding box center [908, 110] width 97 height 12
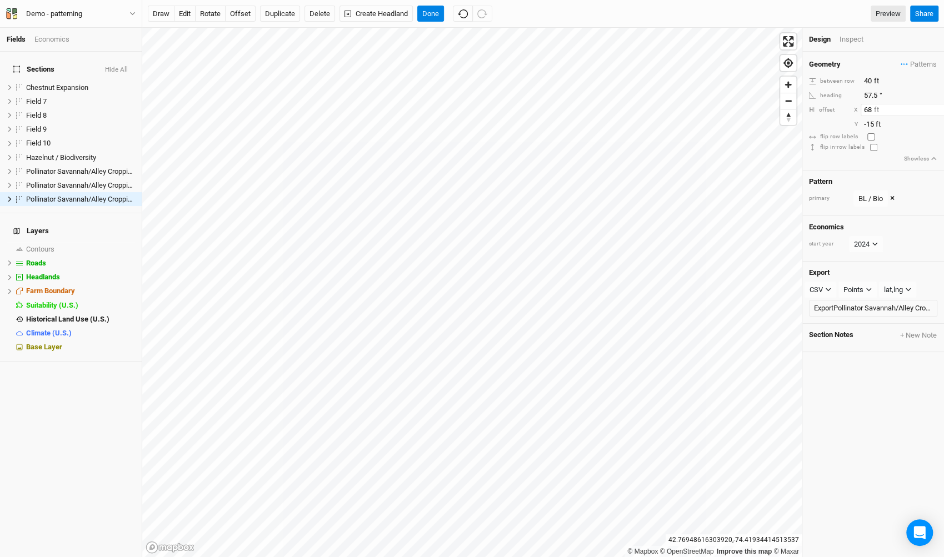
click at [936, 104] on input "68" at bounding box center [908, 110] width 97 height 12
click at [936, 104] on input "69" at bounding box center [908, 110] width 97 height 12
click at [936, 104] on input "70" at bounding box center [908, 110] width 97 height 12
click at [936, 104] on input "71" at bounding box center [908, 110] width 97 height 12
click at [936, 104] on input "72" at bounding box center [908, 110] width 97 height 12
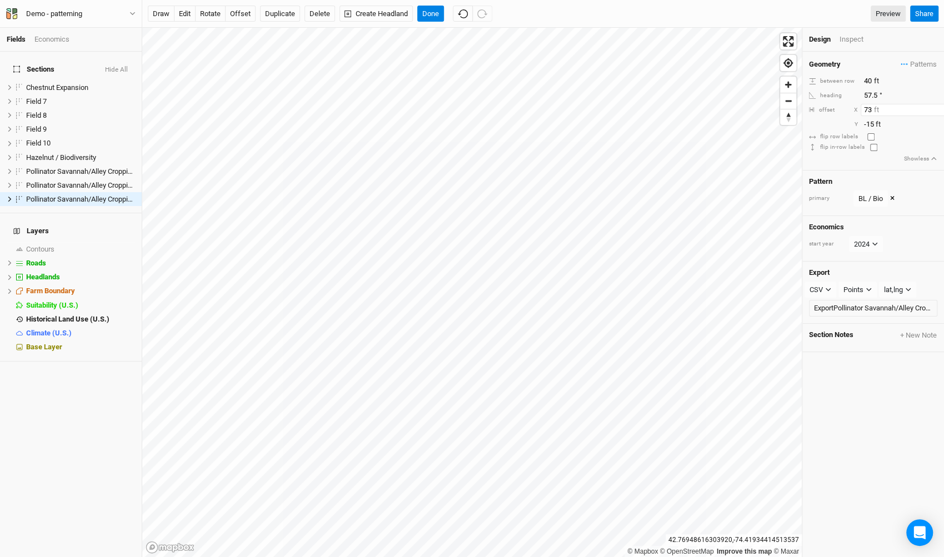
click at [936, 104] on input "73" at bounding box center [908, 110] width 97 height 12
click at [936, 104] on input "74" at bounding box center [908, 110] width 97 height 12
click at [936, 104] on input "75" at bounding box center [908, 110] width 97 height 12
click at [936, 104] on input "76" at bounding box center [908, 110] width 97 height 12
click at [936, 104] on input "77" at bounding box center [908, 110] width 97 height 12
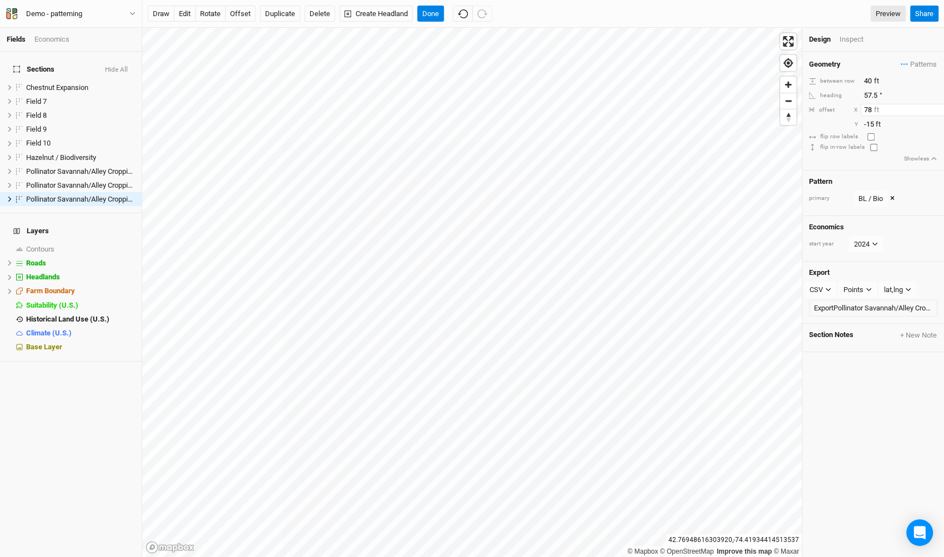
click at [936, 104] on input "78" at bounding box center [908, 110] width 97 height 12
click at [936, 104] on input "79" at bounding box center [908, 110] width 97 height 12
click at [936, 104] on input "189" at bounding box center [908, 110] width 97 height 12
click at [936, 111] on input "163" at bounding box center [908, 110] width 97 height 12
click at [868, 109] on input "163" at bounding box center [908, 110] width 97 height 12
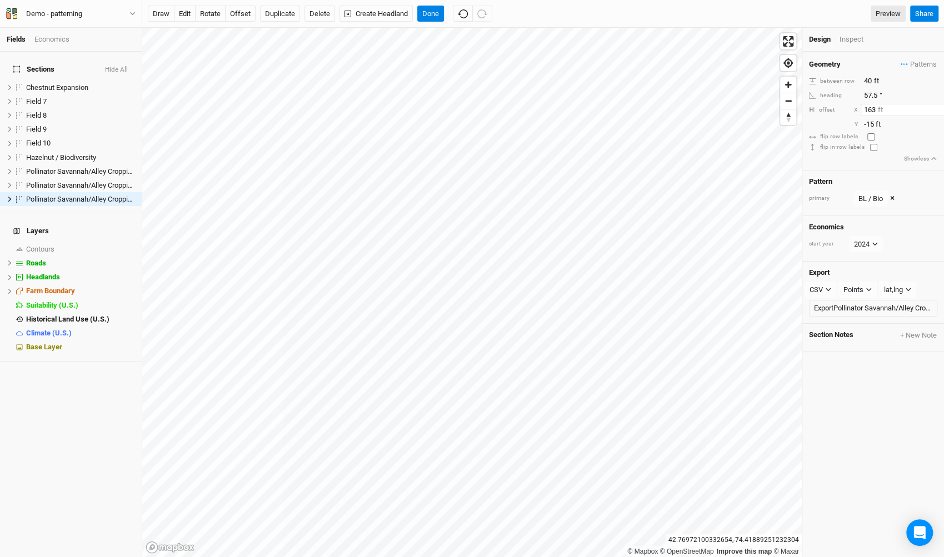
click at [868, 109] on input "163" at bounding box center [908, 110] width 97 height 12
click at [936, 107] on input "164" at bounding box center [908, 110] width 97 height 12
click at [936, 107] on input "165" at bounding box center [908, 110] width 97 height 12
click at [936, 107] on input "166" at bounding box center [908, 110] width 97 height 12
click at [936, 107] on input "167" at bounding box center [908, 110] width 97 height 12
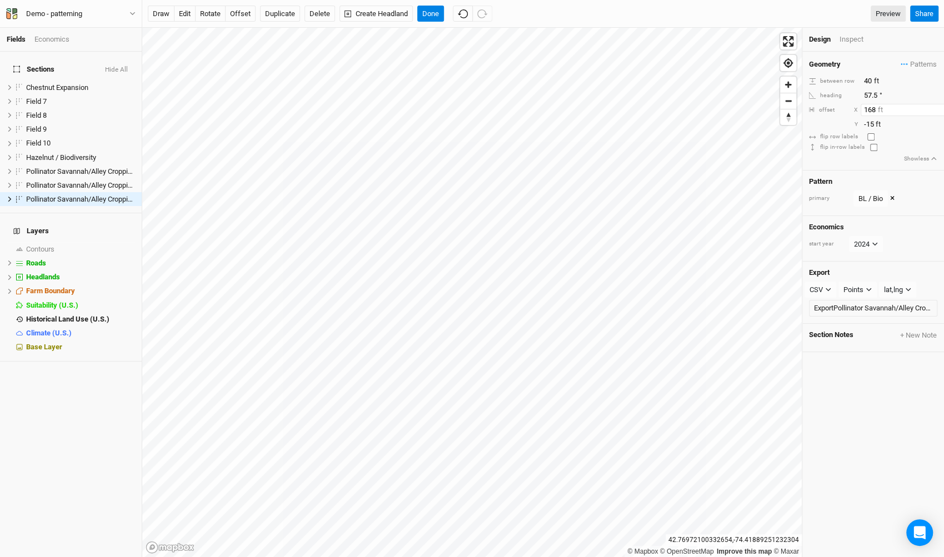
click at [936, 107] on input "168" at bounding box center [908, 110] width 97 height 12
click at [937, 112] on input "167" at bounding box center [908, 110] width 97 height 12
click at [937, 112] on input "166" at bounding box center [908, 110] width 97 height 12
click at [937, 112] on input "165" at bounding box center [908, 110] width 97 height 12
click at [937, 112] on input "164" at bounding box center [908, 110] width 97 height 12
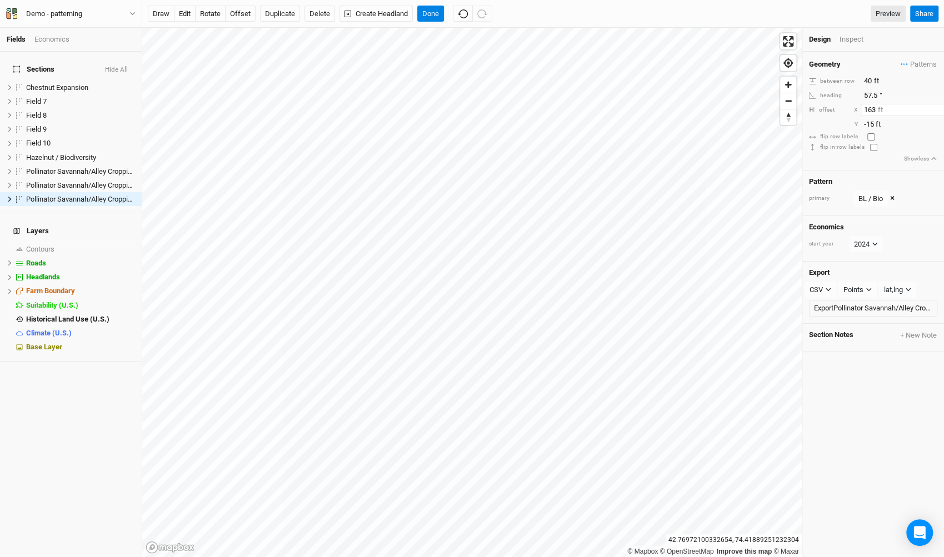
click at [937, 112] on input "163" at bounding box center [908, 110] width 97 height 12
type input "162"
click at [937, 112] on input "162" at bounding box center [908, 110] width 97 height 12
click at [937, 121] on input "-14" at bounding box center [908, 124] width 97 height 12
click at [937, 121] on input "-13" at bounding box center [908, 124] width 97 height 12
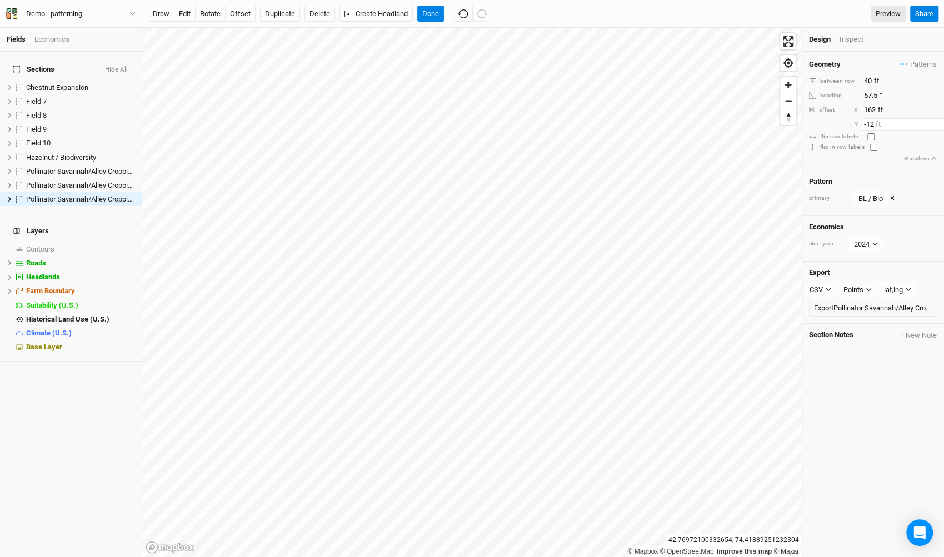
click at [937, 121] on input "-12" at bounding box center [908, 124] width 97 height 12
click at [937, 121] on input "-11" at bounding box center [908, 124] width 97 height 12
click at [937, 121] on input "-10" at bounding box center [908, 124] width 97 height 12
click at [937, 121] on input "-9" at bounding box center [908, 124] width 97 height 12
click at [937, 121] on input "-8" at bounding box center [908, 124] width 97 height 12
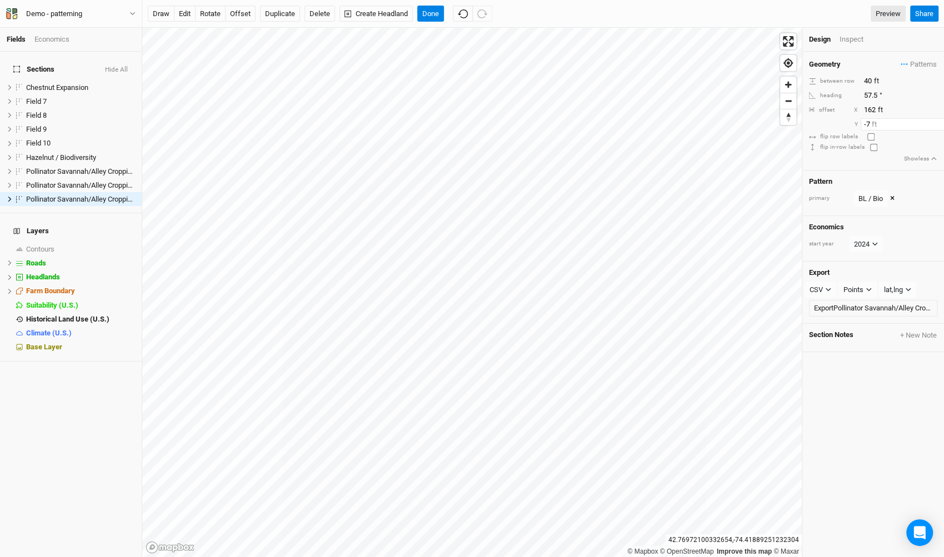
type input "-7"
click at [937, 121] on input "-7" at bounding box center [908, 124] width 97 height 12
click at [938, 94] on input "58" at bounding box center [908, 95] width 97 height 12
click at [938, 94] on input "58.5" at bounding box center [908, 95] width 97 height 12
click at [938, 94] on input "59" at bounding box center [908, 95] width 97 height 12
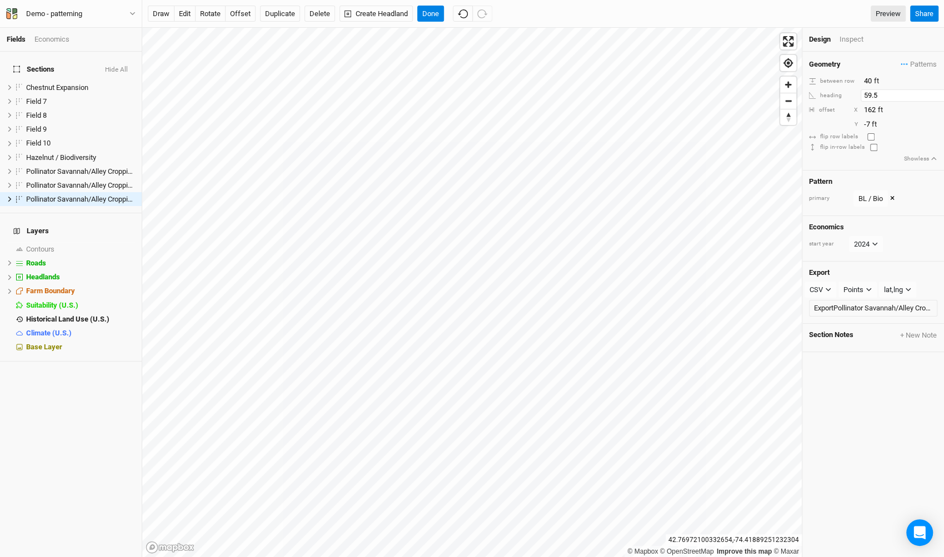
click at [938, 94] on input "59.5" at bounding box center [908, 95] width 97 height 12
click at [938, 94] on input "60" at bounding box center [908, 95] width 97 height 12
click at [938, 94] on input "60.5" at bounding box center [908, 95] width 97 height 12
click at [938, 94] on input "61" at bounding box center [908, 95] width 97 height 12
click at [938, 94] on input "83" at bounding box center [908, 95] width 97 height 12
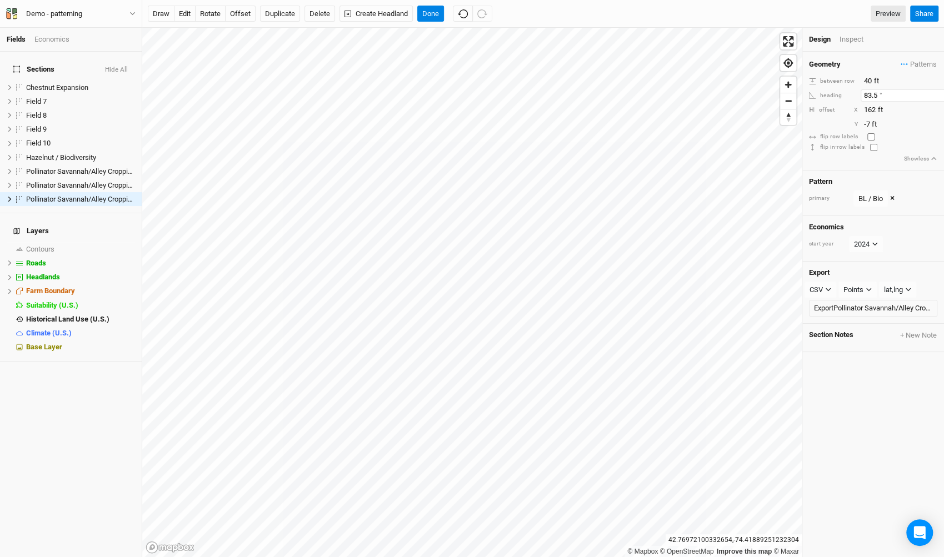
click at [938, 94] on input "83.5" at bounding box center [908, 95] width 97 height 12
click at [938, 94] on input "84" at bounding box center [908, 95] width 97 height 12
click at [938, 94] on input "84.5" at bounding box center [908, 95] width 97 height 12
click at [938, 94] on input "85" at bounding box center [908, 95] width 97 height 12
click at [938, 94] on input "85.5" at bounding box center [908, 95] width 97 height 12
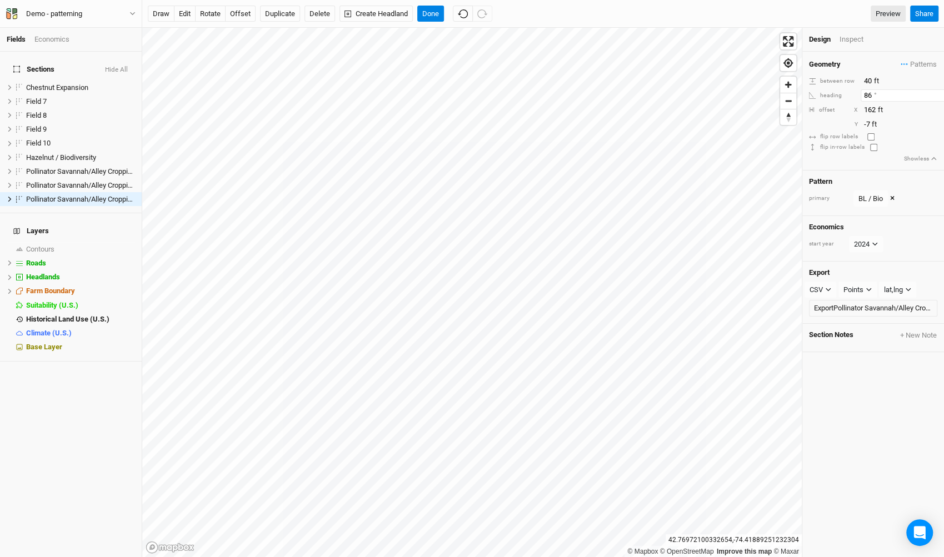
click at [938, 94] on input "86" at bounding box center [908, 95] width 97 height 12
click at [938, 94] on input "86.5" at bounding box center [908, 95] width 97 height 12
click at [938, 94] on input "87" at bounding box center [908, 95] width 97 height 12
click at [938, 94] on input "87.5" at bounding box center [908, 95] width 97 height 12
click at [938, 94] on input "88" at bounding box center [908, 95] width 97 height 12
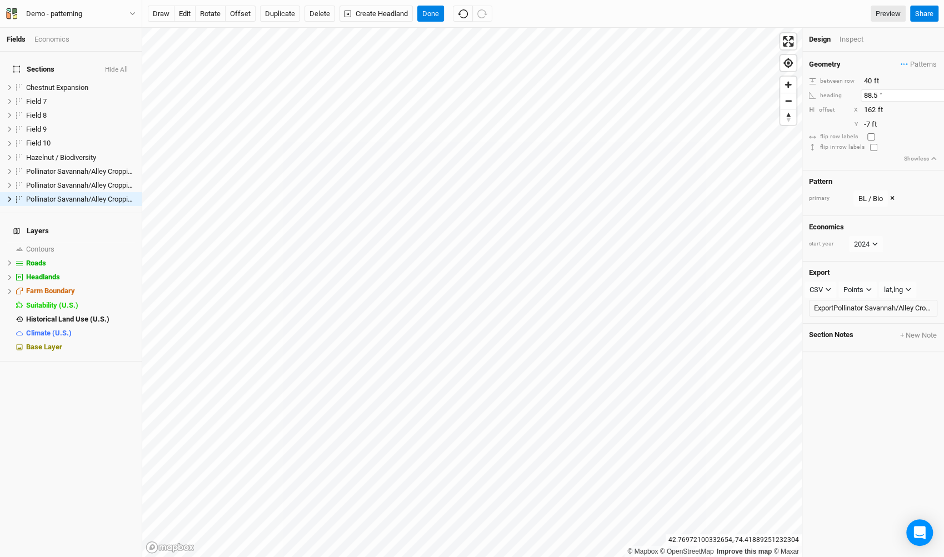
click at [938, 94] on input "88.5" at bounding box center [908, 95] width 97 height 12
click at [938, 94] on input "89" at bounding box center [908, 95] width 97 height 12
click at [938, 94] on input "89.5" at bounding box center [908, 95] width 97 height 12
type input "90"
click at [938, 94] on input "90" at bounding box center [908, 95] width 97 height 12
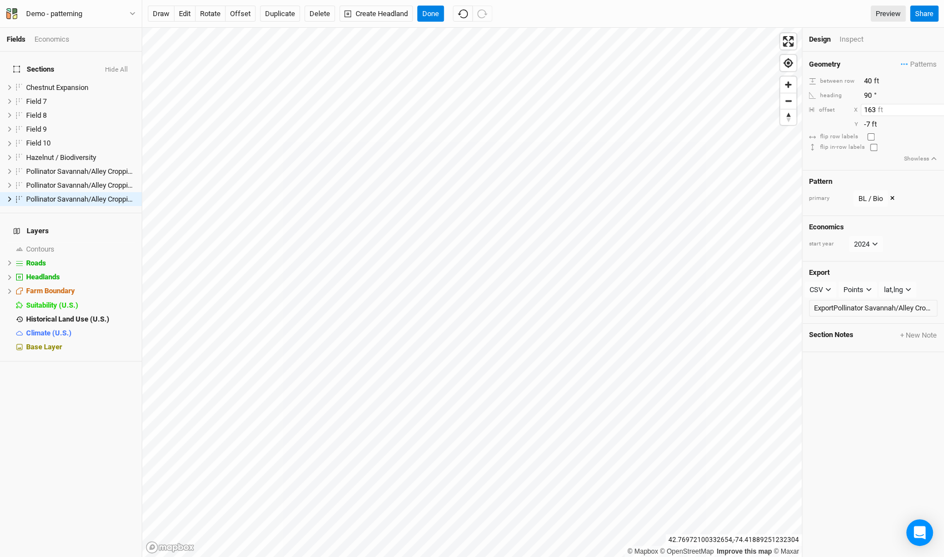
click at [938, 104] on input "163" at bounding box center [908, 110] width 97 height 12
click at [938, 104] on input "164" at bounding box center [908, 110] width 97 height 12
click at [938, 104] on input "165" at bounding box center [908, 110] width 97 height 12
click at [938, 104] on input "166" at bounding box center [908, 110] width 97 height 12
type input "237"
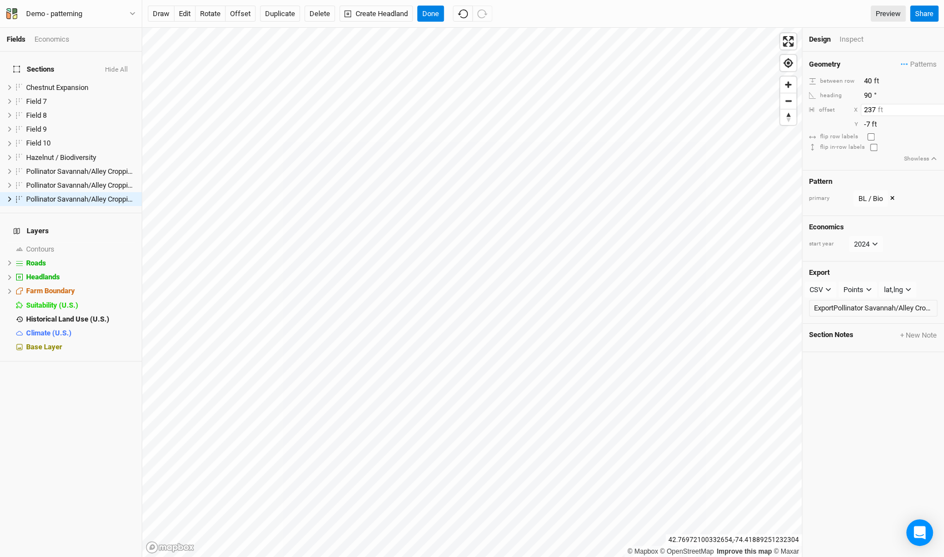
click at [938, 104] on input "237" at bounding box center [908, 110] width 97 height 12
click at [874, 93] on input "90" at bounding box center [908, 95] width 97 height 12
type input "180"
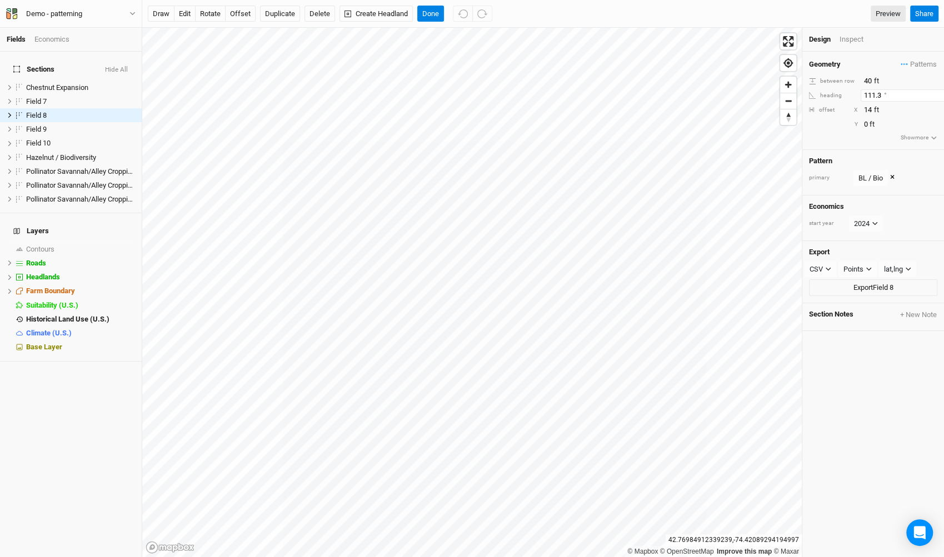
click at [881, 94] on input "111.3" at bounding box center [908, 95] width 97 height 12
type input "90"
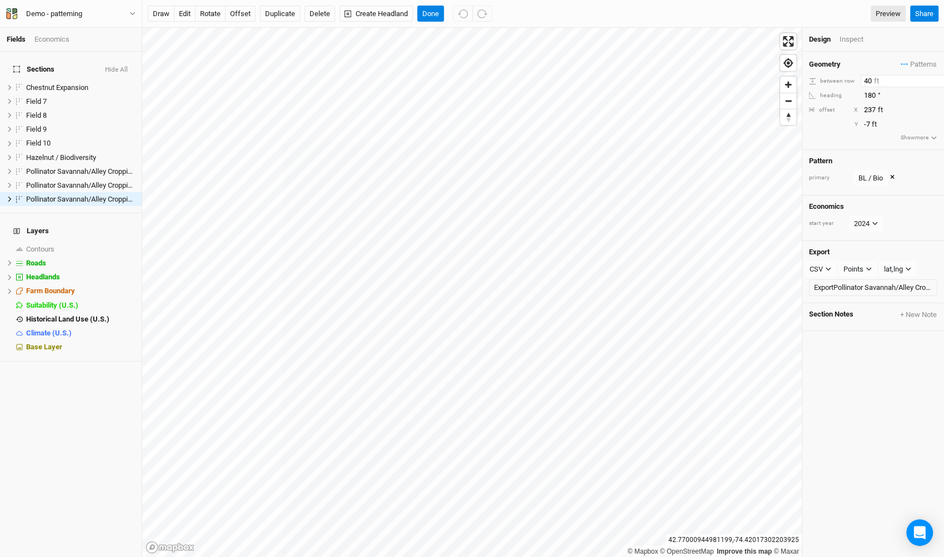
click at [876, 86] on input "40" at bounding box center [908, 81] width 97 height 12
click at [871, 102] on div "Geometry Patterns Walnut - Black Locust - Bio view BL / Bio view ＋ New in-row p…" at bounding box center [873, 101] width 142 height 98
click at [870, 99] on input "180" at bounding box center [908, 95] width 97 height 12
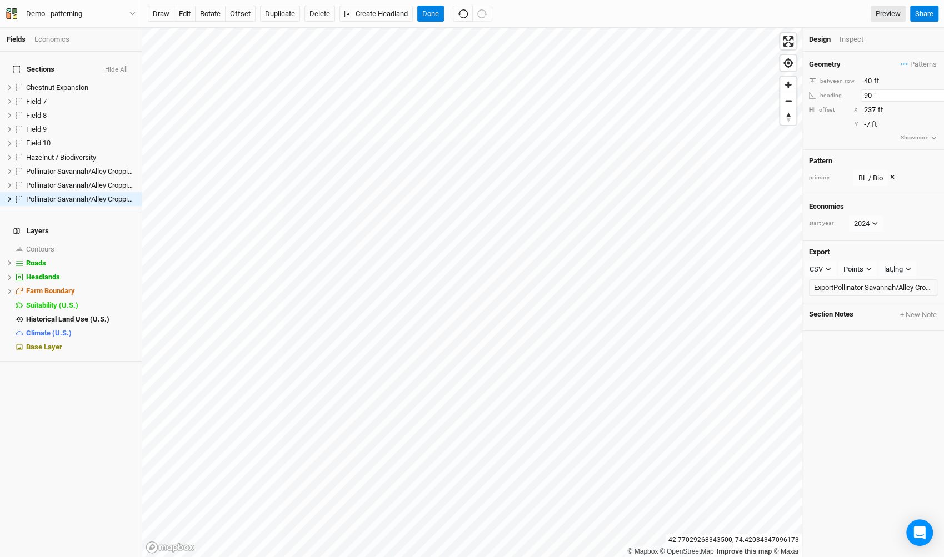
click at [864, 90] on input "90" at bounding box center [908, 95] width 97 height 12
type input "0"
click at [859, 89] on div "heading 90 °" at bounding box center [873, 95] width 128 height 12
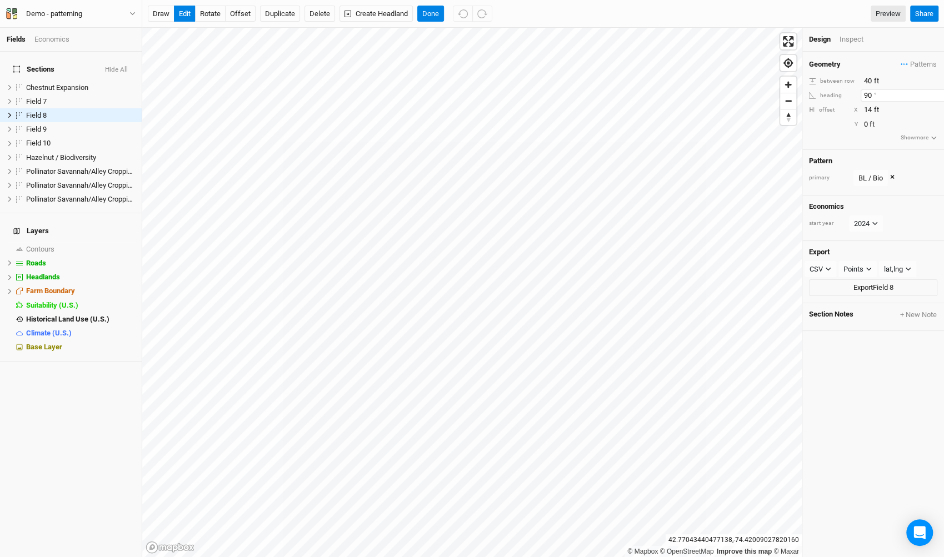
click at [873, 93] on input "90" at bounding box center [908, 95] width 97 height 12
type input "180"
